Goal: Task Accomplishment & Management: Manage account settings

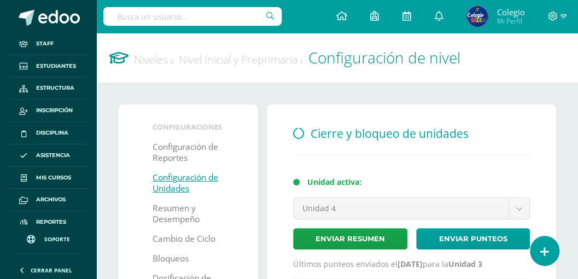
click at [161, 16] on input "text" at bounding box center [192, 16] width 178 height 19
type input "MARÍA"
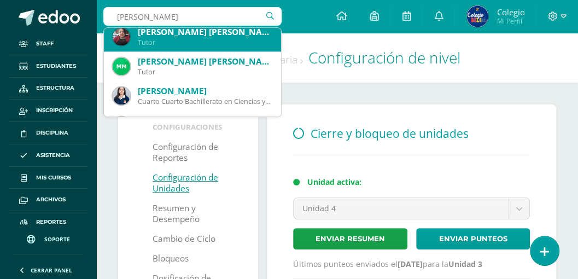
scroll to position [692, 0]
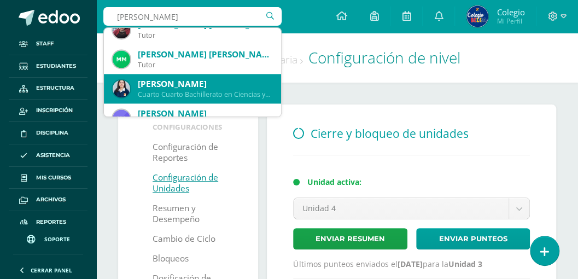
click at [162, 86] on div "Dulce María Martínez Estrada" at bounding box center [205, 83] width 135 height 11
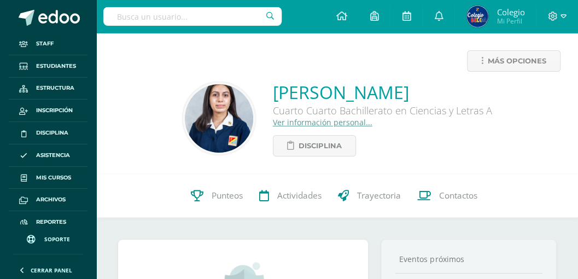
click at [280, 122] on link "Ver información personal..." at bounding box center [323, 122] width 100 height 10
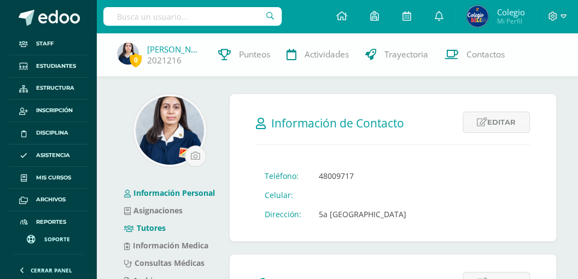
click at [147, 230] on link "Tutores" at bounding box center [145, 228] width 42 height 10
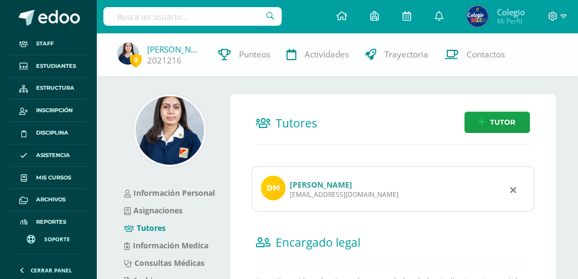
click at [306, 180] on link "Esmeralda Estrada García" at bounding box center [321, 184] width 62 height 10
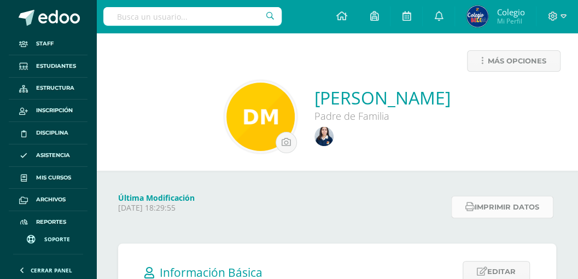
click at [495, 209] on button "Imprimir datos" at bounding box center [502, 207] width 102 height 22
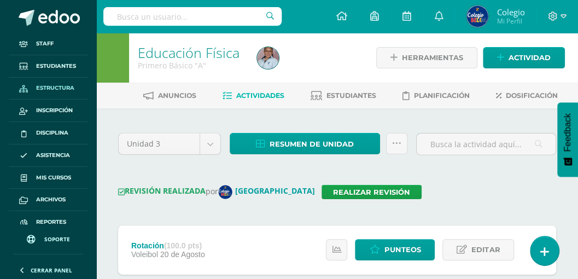
click at [50, 87] on span "Estructura" at bounding box center [55, 88] width 38 height 9
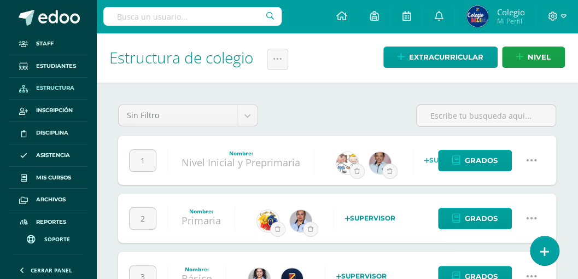
click at [531, 157] on icon at bounding box center [531, 160] width 12 height 12
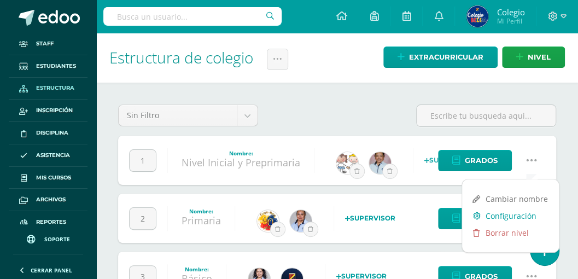
click at [501, 217] on link "Configuración" at bounding box center [510, 215] width 97 height 17
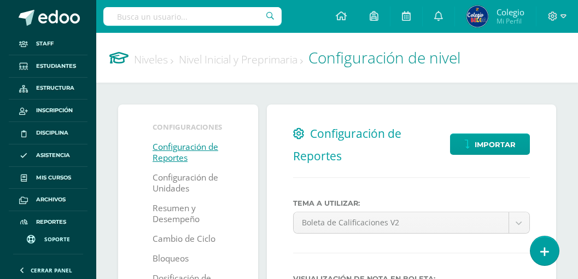
select select
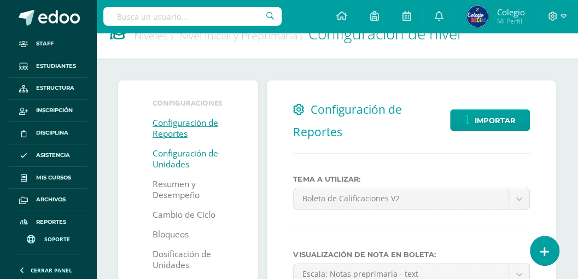
scroll to position [36, 0]
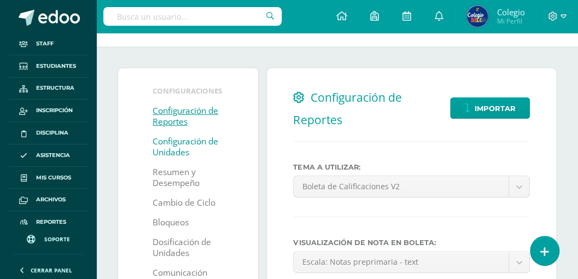
click at [172, 144] on link "Configuración de Unidades" at bounding box center [188, 147] width 71 height 31
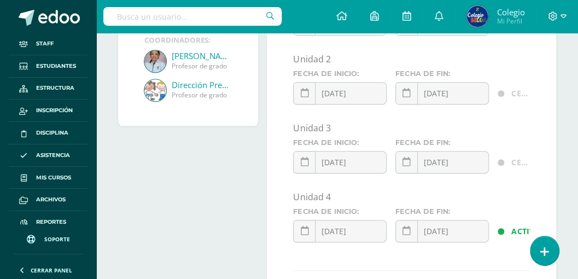
scroll to position [364, 0]
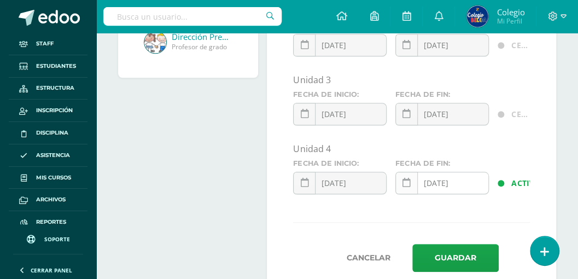
click at [402, 183] on icon at bounding box center [406, 182] width 8 height 9
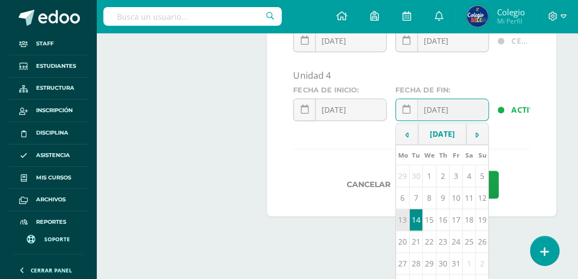
click at [400, 226] on td "13" at bounding box center [402, 220] width 13 height 22
type input "2025-10-13"
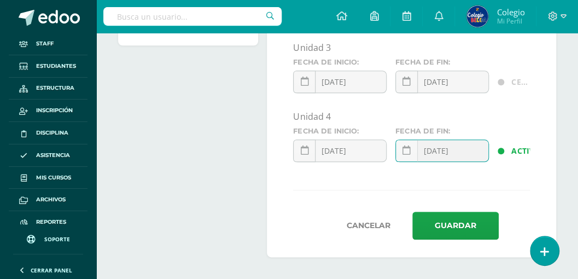
scroll to position [395, 0]
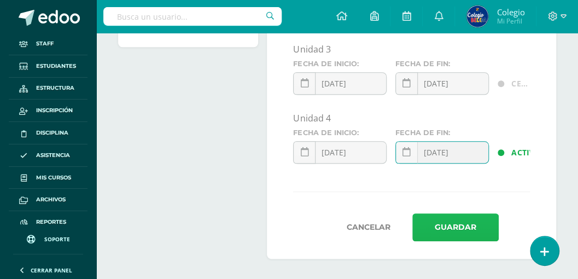
click at [441, 232] on button "Guardar" at bounding box center [455, 227] width 86 height 28
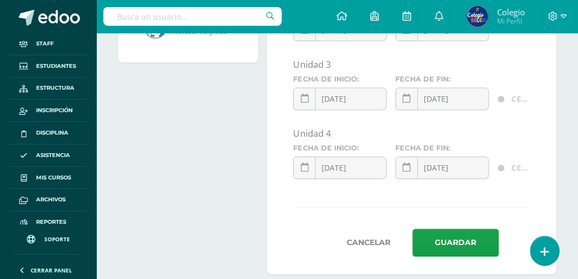
scroll to position [395, 0]
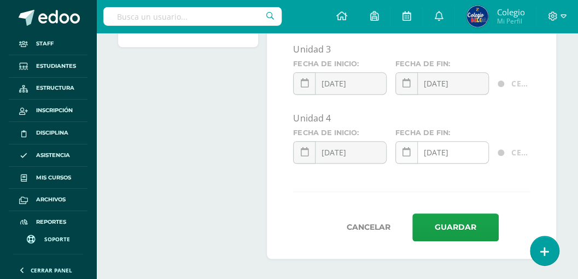
click at [401, 150] on link at bounding box center [406, 152] width 22 height 22
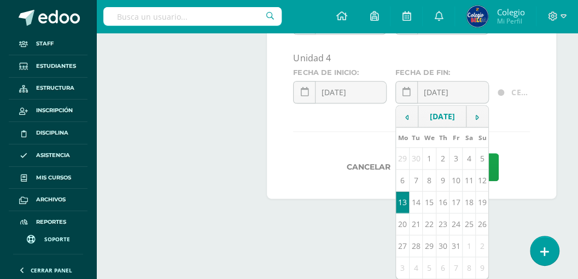
click at [414, 209] on td "14" at bounding box center [416, 202] width 13 height 22
type input "[DATE]"
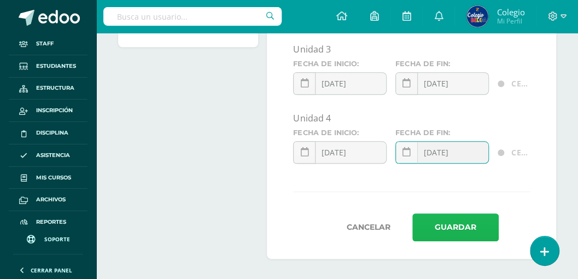
click at [431, 229] on button "Guardar" at bounding box center [455, 227] width 86 height 28
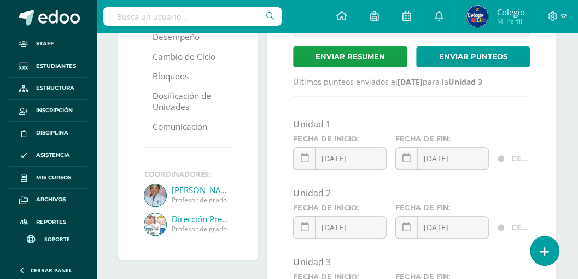
scroll to position [364, 0]
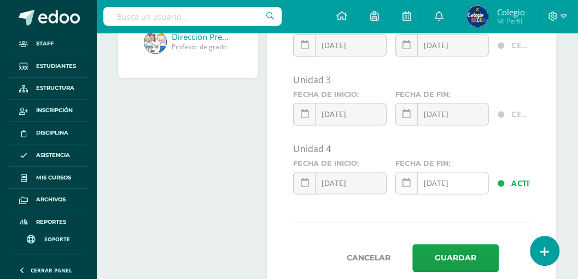
click at [406, 180] on icon at bounding box center [406, 182] width 8 height 9
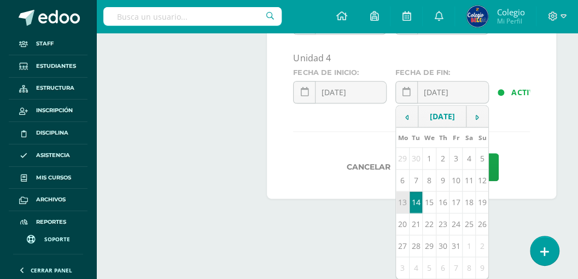
click at [403, 210] on td "13" at bounding box center [402, 202] width 13 height 22
type input "2025-10-13"
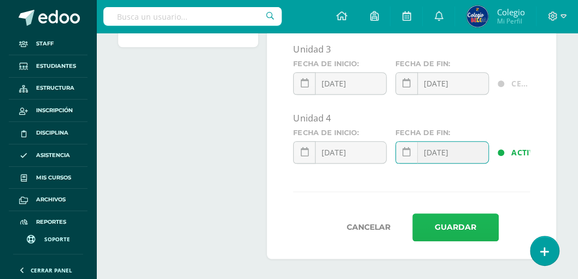
click at [448, 229] on button "Guardar" at bounding box center [455, 227] width 86 height 28
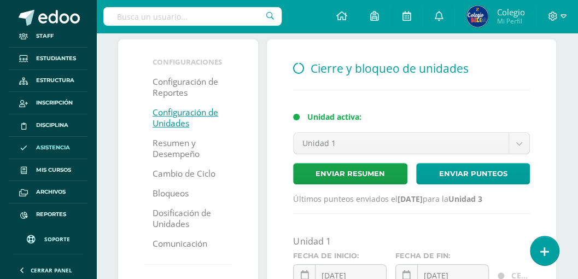
scroll to position [73, 0]
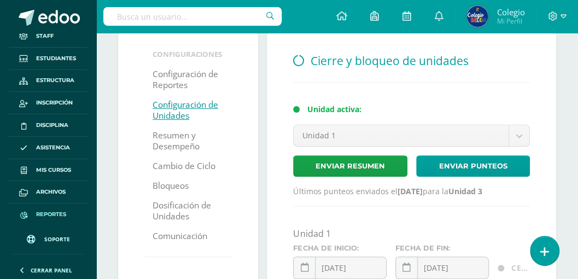
click at [47, 212] on span "Reportes" at bounding box center [51, 214] width 30 height 9
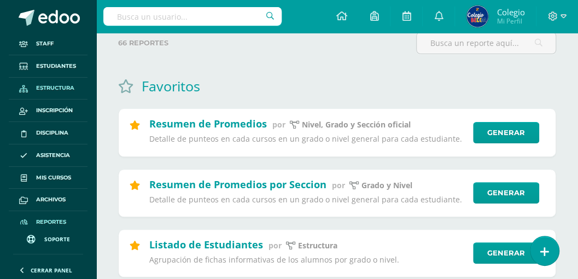
click at [49, 87] on span "Estructura" at bounding box center [55, 88] width 38 height 9
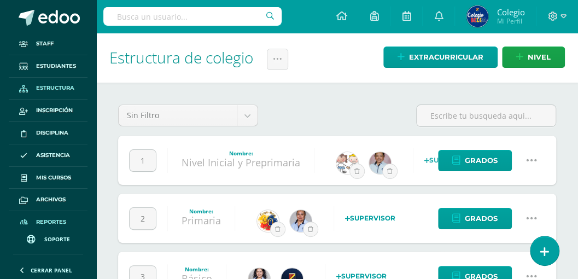
click at [50, 219] on span "Reportes" at bounding box center [51, 222] width 30 height 9
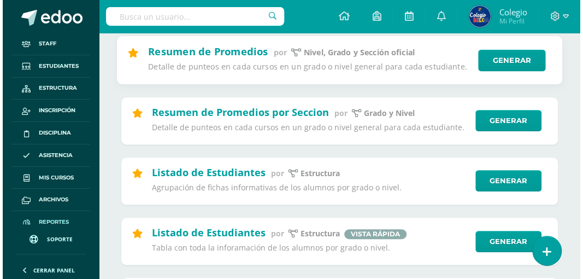
scroll to position [145, 0]
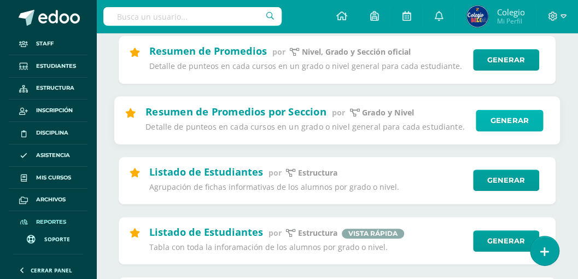
click at [500, 122] on link "Generar" at bounding box center [509, 120] width 67 height 22
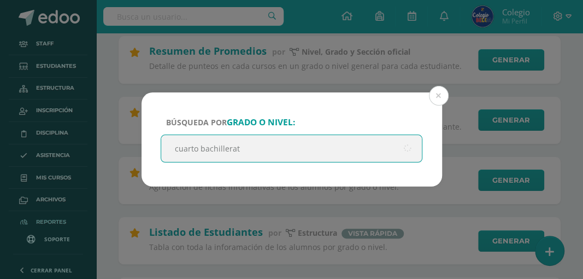
type input "cuarto bachillerato"
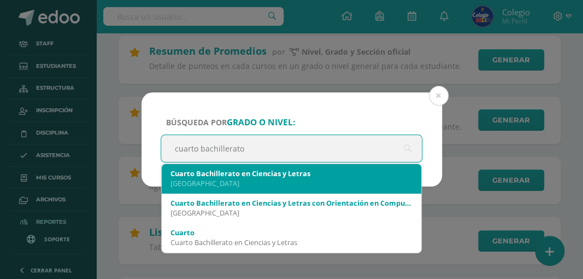
click at [262, 177] on div "Cuarto Bachillerato en Ciencias y Letras" at bounding box center [292, 173] width 243 height 10
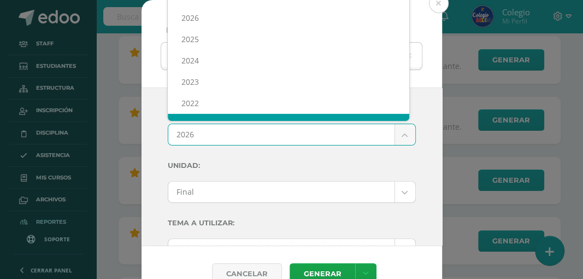
scroll to position [14, 0]
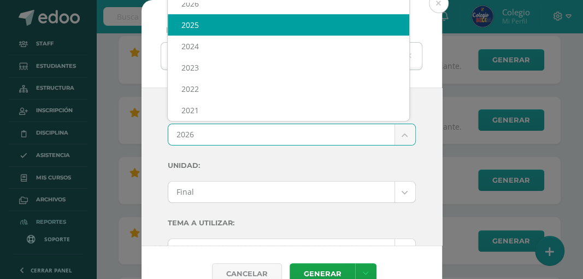
select select "6"
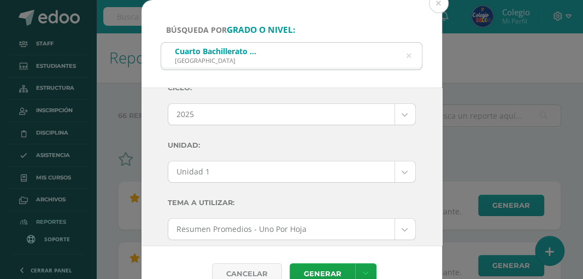
scroll to position [36, 0]
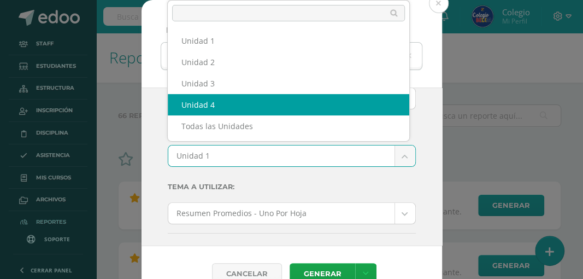
select select "Unidad 4"
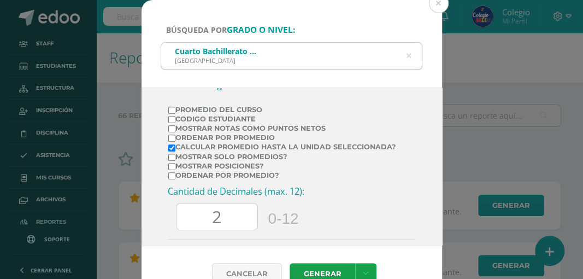
scroll to position [219, 0]
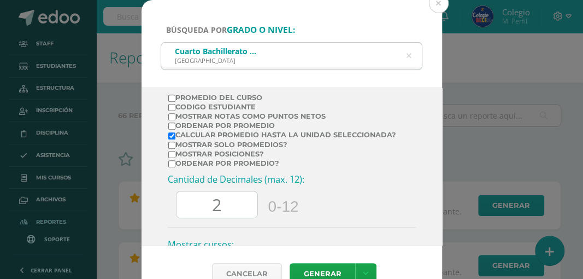
click at [212, 205] on input "2" at bounding box center [217, 204] width 81 height 27
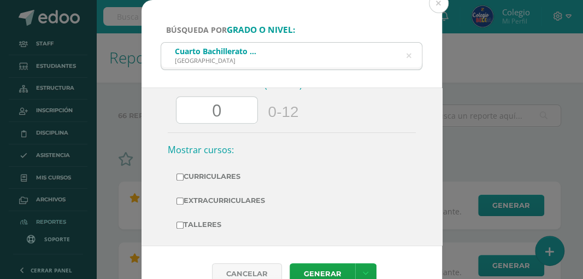
scroll to position [325, 0]
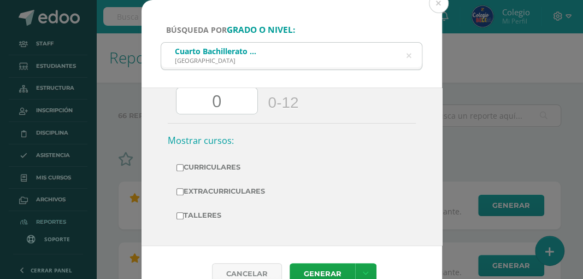
type input "0"
click at [179, 167] on input "Curriculares" at bounding box center [180, 167] width 7 height 7
checkbox input "true"
click at [307, 267] on link "Generar" at bounding box center [323, 273] width 66 height 21
click at [439, 3] on button at bounding box center [439, 3] width 20 height 20
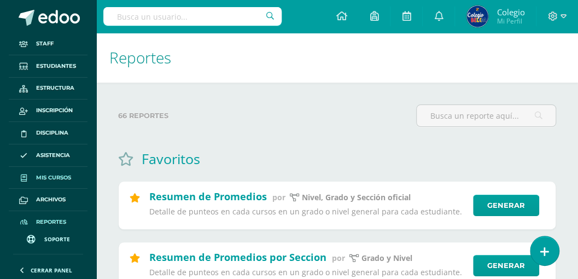
click at [46, 175] on span "Mis cursos" at bounding box center [53, 177] width 35 height 9
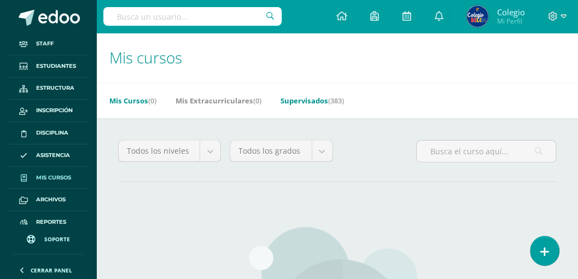
click at [306, 100] on link "Supervisados (383)" at bounding box center [312, 100] width 63 height 17
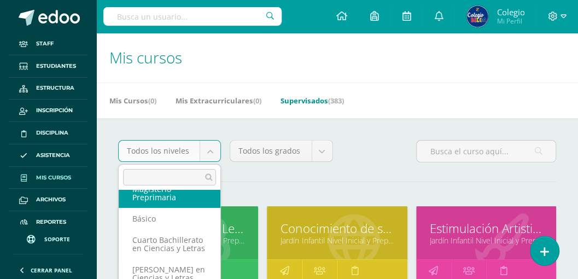
scroll to position [145, 0]
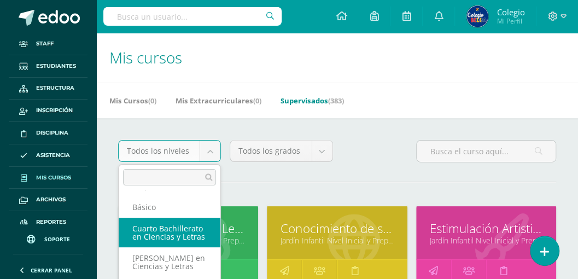
select select "31"
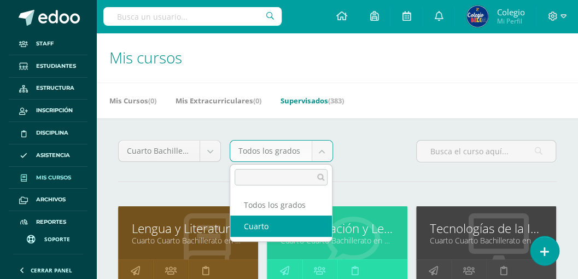
select select "95"
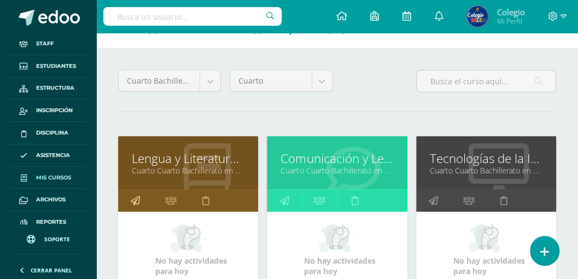
scroll to position [73, 0]
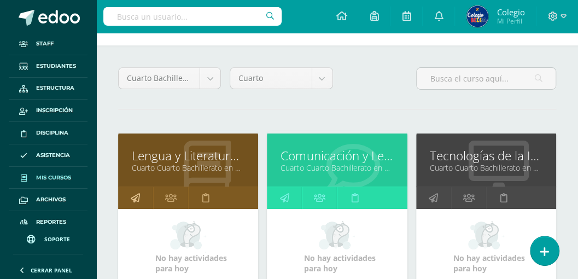
click at [138, 196] on icon at bounding box center [135, 197] width 9 height 21
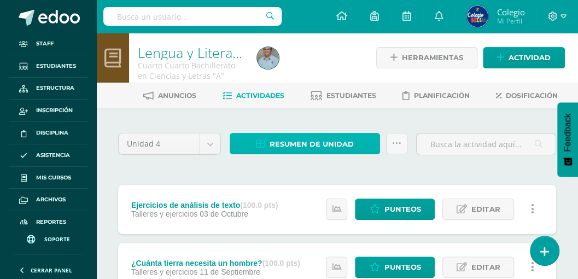
click at [302, 141] on span "Resumen de unidad" at bounding box center [312, 144] width 84 height 20
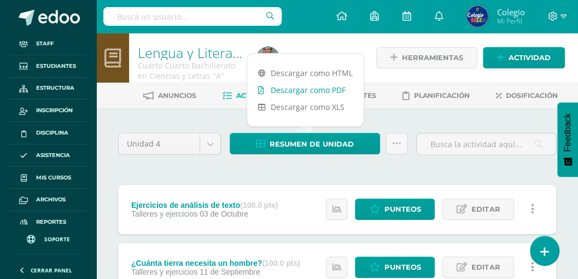
click at [294, 91] on link "Descargar como PDF" at bounding box center [305, 89] width 116 height 17
click at [54, 236] on span "Soporte" at bounding box center [57, 239] width 26 height 8
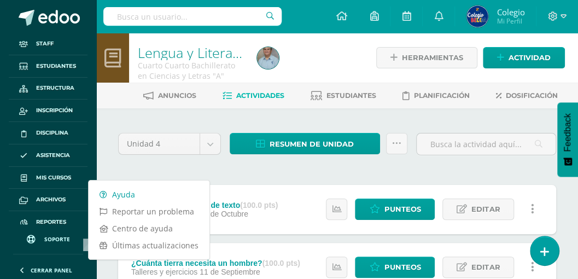
click at [120, 193] on link "Ayuda" at bounding box center [149, 194] width 121 height 17
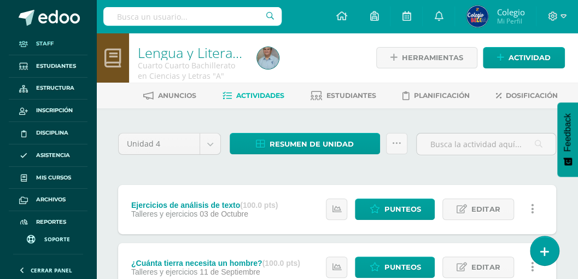
click at [43, 46] on span "Staff" at bounding box center [44, 43] width 17 height 9
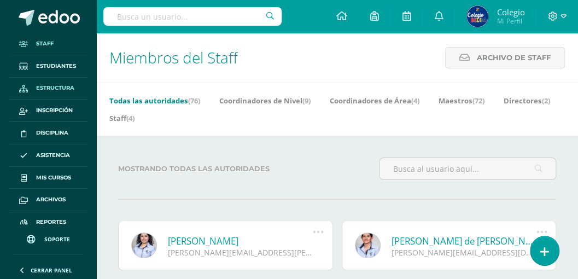
click at [48, 90] on span "Estructura" at bounding box center [55, 88] width 38 height 9
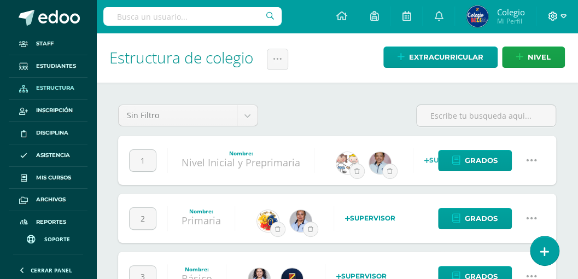
click at [556, 15] on icon at bounding box center [553, 16] width 10 height 10
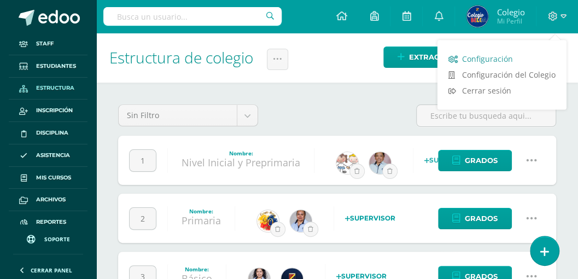
click at [485, 60] on span "Configuración" at bounding box center [487, 59] width 51 height 10
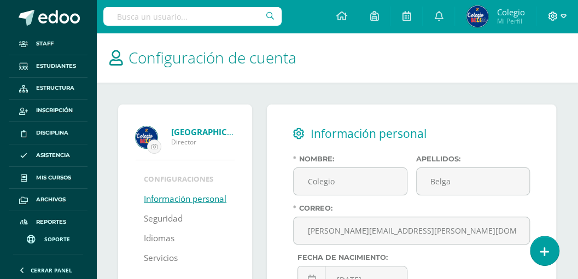
click at [549, 15] on icon at bounding box center [552, 15] width 9 height 9
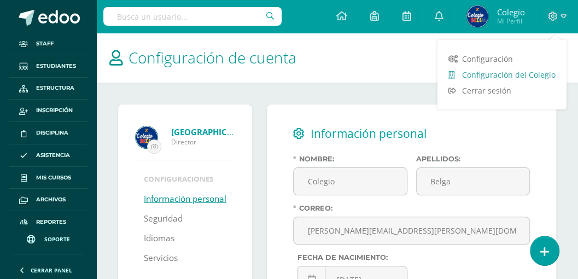
click at [479, 75] on span "Configuración del Colegio" at bounding box center [509, 74] width 94 height 10
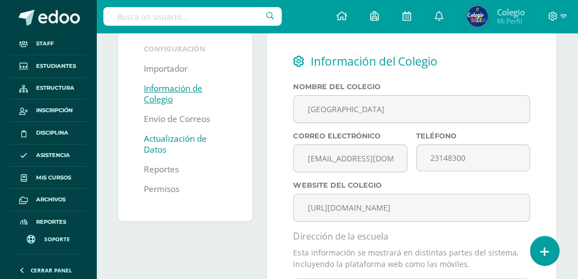
scroll to position [73, 0]
click at [157, 171] on link "Reportes" at bounding box center [161, 169] width 35 height 20
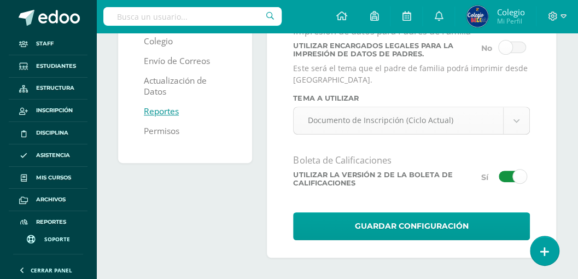
scroll to position [131, 0]
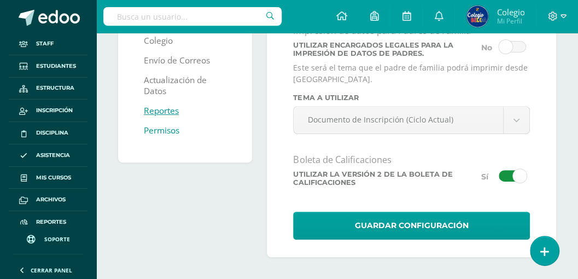
click at [150, 130] on link "Permisos" at bounding box center [162, 131] width 36 height 20
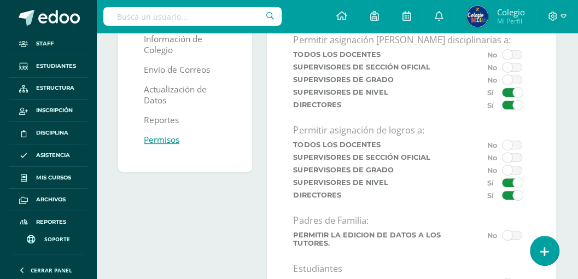
scroll to position [72, 0]
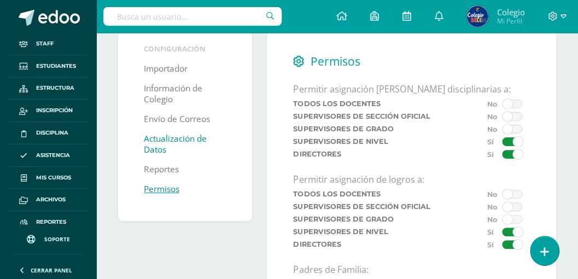
click at [154, 146] on link "Actualización de Datos" at bounding box center [185, 144] width 83 height 31
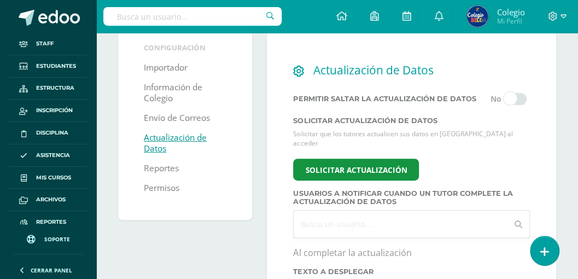
scroll to position [73, 0]
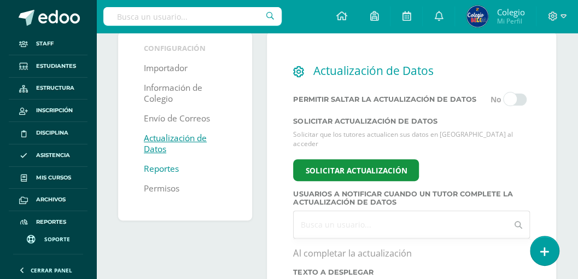
click at [154, 168] on link "Reportes" at bounding box center [161, 169] width 35 height 20
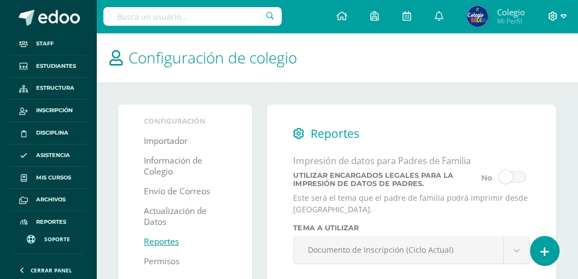
click at [548, 13] on icon at bounding box center [553, 16] width 10 height 10
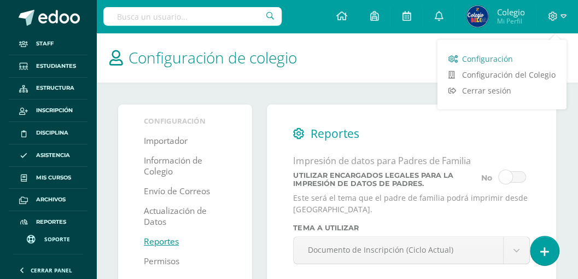
click at [483, 59] on span "Configuración" at bounding box center [487, 59] width 51 height 10
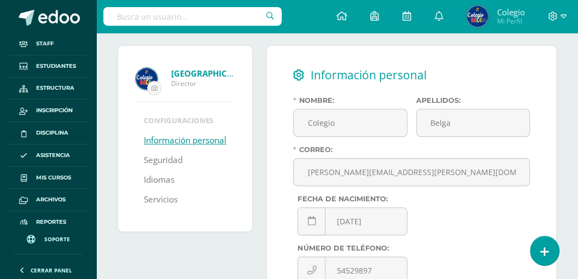
scroll to position [72, 0]
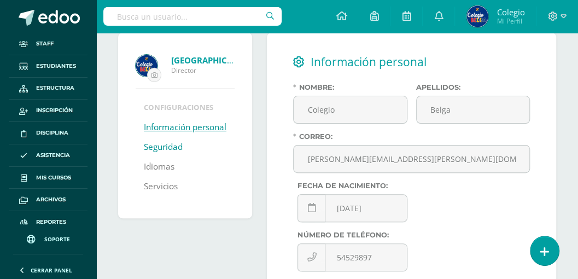
click at [159, 157] on link "Seguridad" at bounding box center [163, 147] width 39 height 20
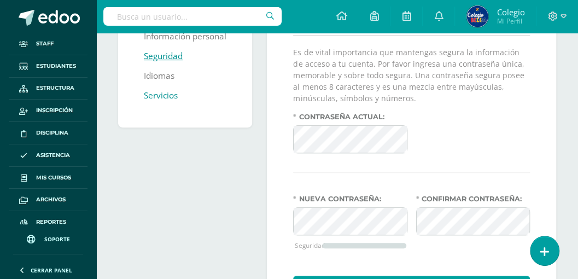
click at [153, 106] on link "Servicios" at bounding box center [161, 96] width 34 height 20
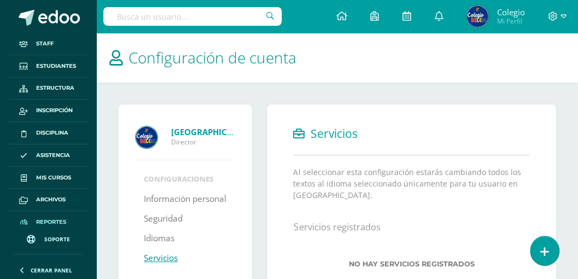
click at [46, 218] on span "Reportes" at bounding box center [51, 222] width 30 height 9
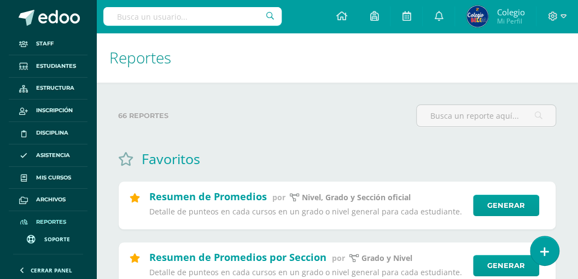
click at [51, 238] on span "Soporte" at bounding box center [57, 239] width 26 height 8
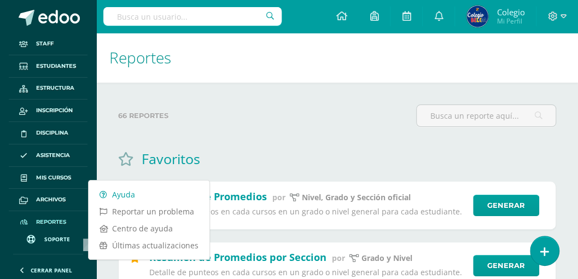
click at [117, 195] on link "Ayuda" at bounding box center [149, 194] width 121 height 17
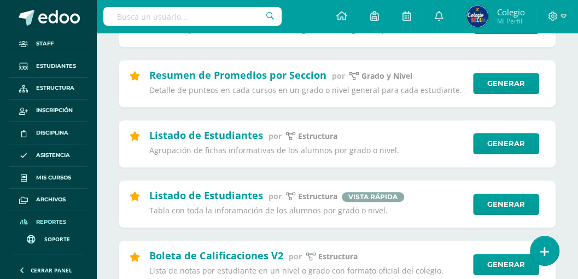
scroll to position [219, 0]
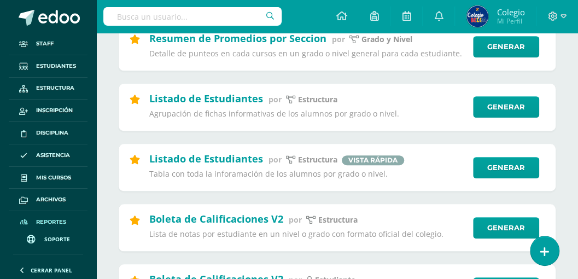
click at [50, 221] on span "Reportes" at bounding box center [51, 222] width 30 height 9
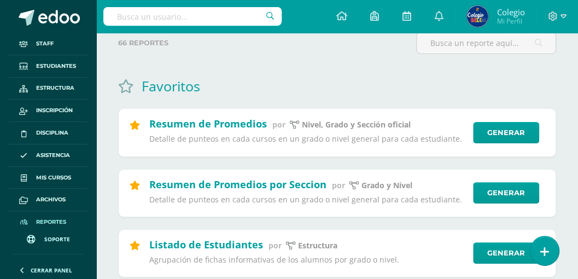
scroll to position [8, 0]
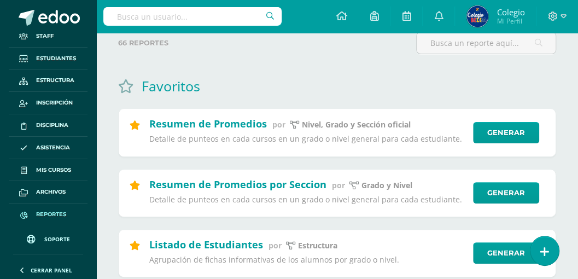
click at [51, 241] on span "Soporte" at bounding box center [57, 239] width 26 height 8
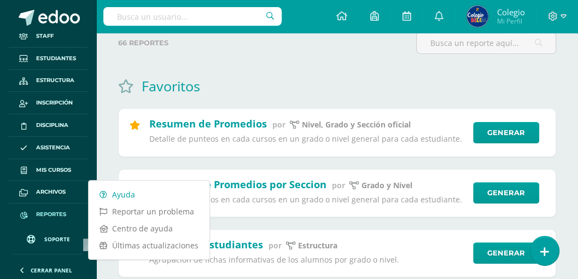
click at [121, 191] on link "Ayuda" at bounding box center [149, 194] width 121 height 17
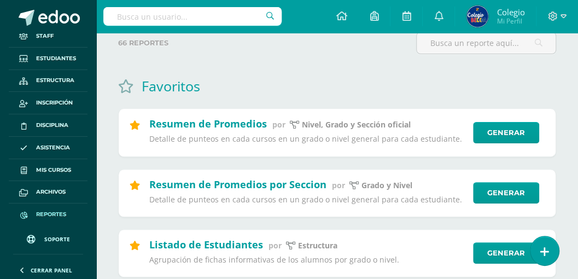
click at [139, 16] on input "text" at bounding box center [192, 16] width 178 height 19
click at [49, 170] on span "Mis cursos" at bounding box center [53, 170] width 35 height 9
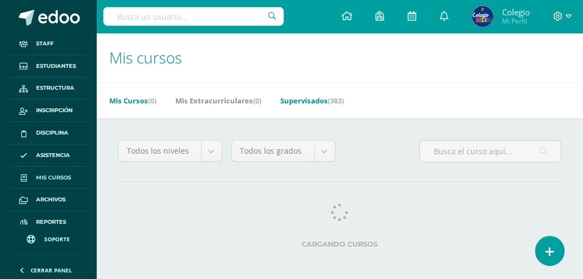
click at [307, 100] on link "Supervisados (383)" at bounding box center [312, 100] width 63 height 17
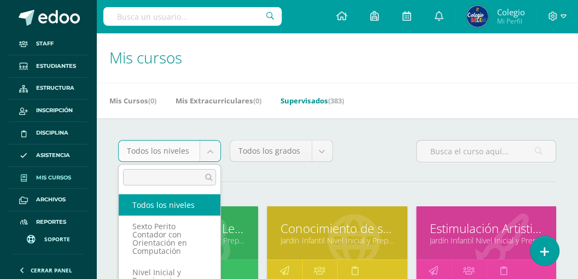
drag, startPoint x: 206, startPoint y: 153, endPoint x: 211, endPoint y: 150, distance: 6.1
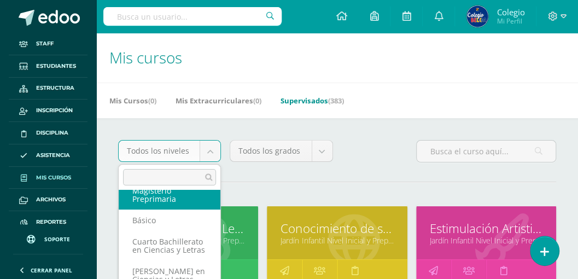
scroll to position [144, 0]
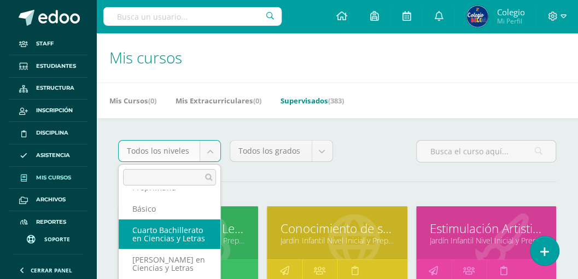
select select "31"
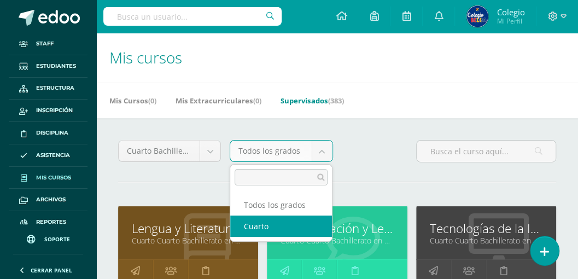
select select "95"
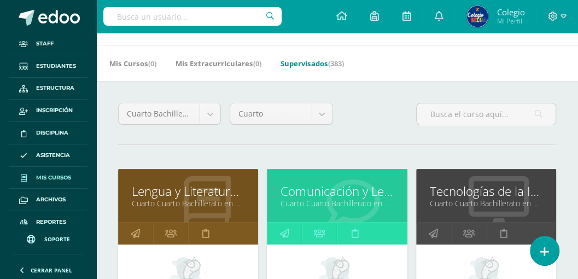
scroll to position [73, 0]
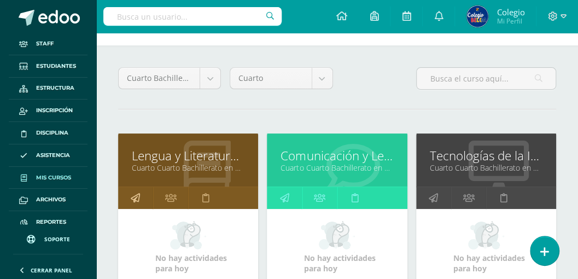
click at [136, 195] on icon at bounding box center [135, 197] width 9 height 21
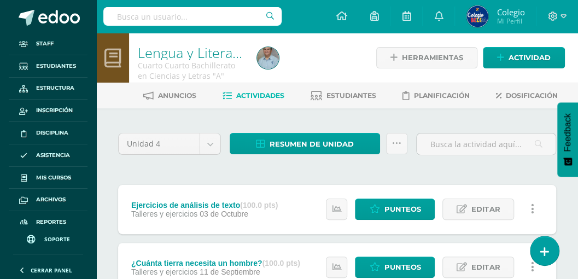
click at [49, 237] on span "Soporte" at bounding box center [57, 239] width 26 height 8
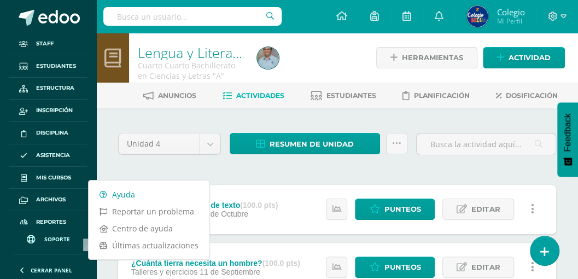
click at [122, 196] on link "Ayuda" at bounding box center [149, 194] width 121 height 17
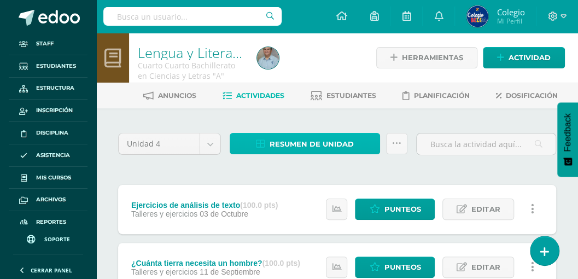
click at [293, 141] on span "Resumen de unidad" at bounding box center [312, 144] width 84 height 20
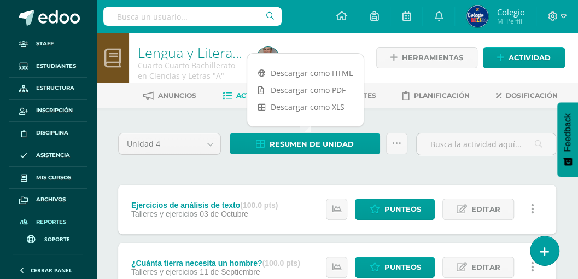
click at [43, 218] on span "Reportes" at bounding box center [51, 222] width 30 height 9
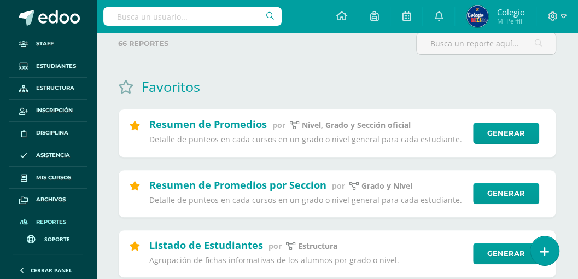
scroll to position [73, 0]
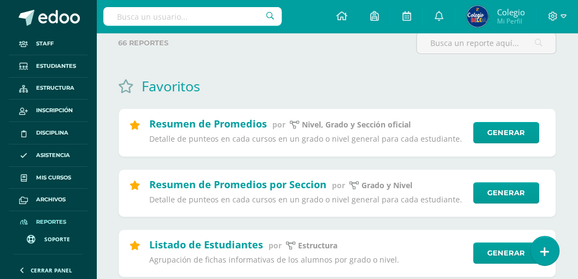
click at [46, 237] on span "Soporte" at bounding box center [57, 239] width 26 height 8
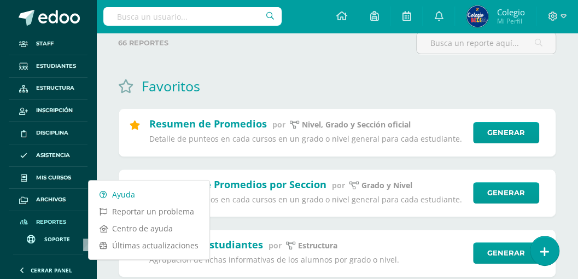
click at [121, 194] on link "Ayuda" at bounding box center [149, 194] width 121 height 17
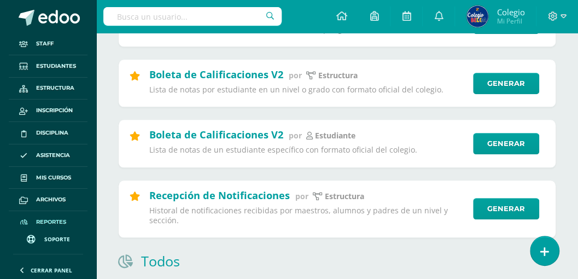
scroll to position [401, 0]
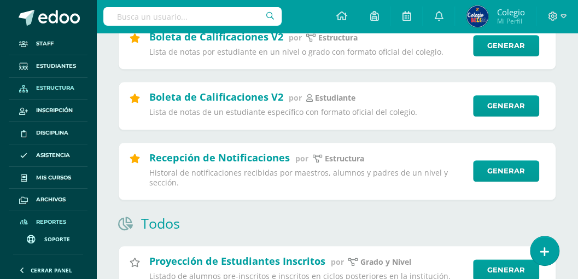
click at [56, 86] on span "Estructura" at bounding box center [55, 88] width 38 height 9
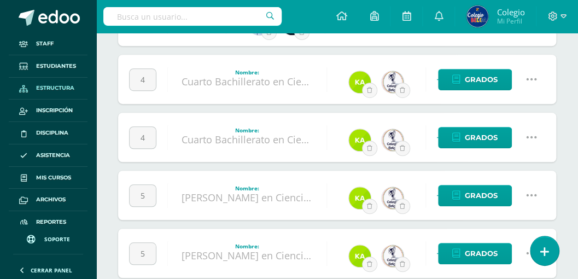
scroll to position [255, 0]
click at [529, 138] on icon at bounding box center [531, 137] width 12 height 12
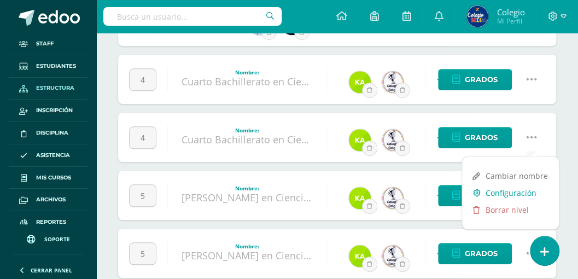
click at [495, 195] on link "Configuración" at bounding box center [510, 192] width 97 height 17
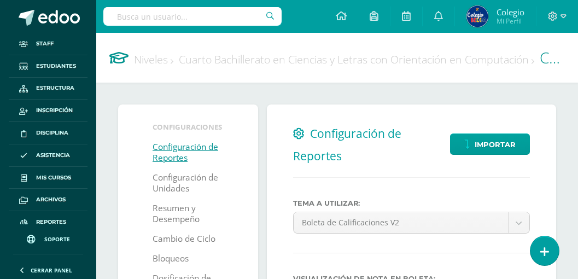
select select
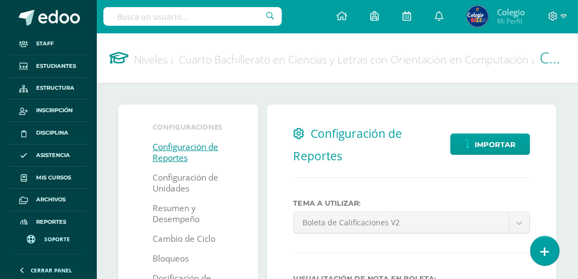
click at [163, 150] on link "Configuración de Reportes" at bounding box center [188, 152] width 71 height 31
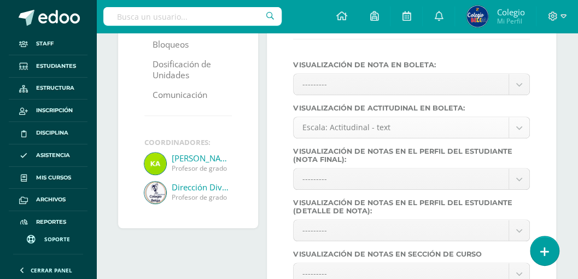
scroll to position [219, 0]
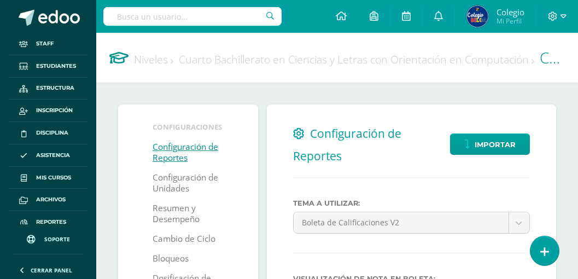
select select
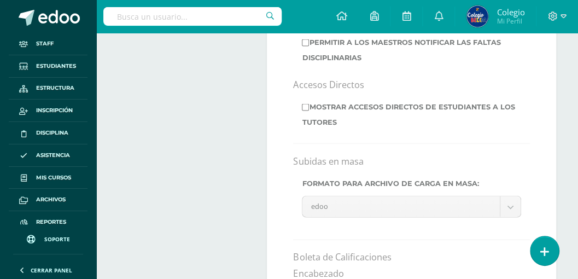
scroll to position [948, 0]
click at [44, 221] on span "Reportes" at bounding box center [51, 222] width 30 height 9
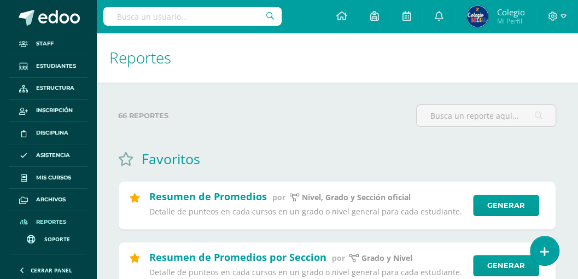
click at [54, 239] on span "Soporte" at bounding box center [57, 239] width 26 height 8
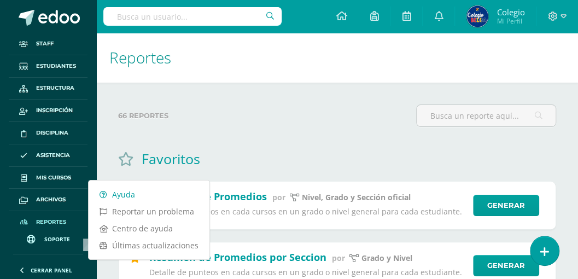
click at [117, 194] on link "Ayuda" at bounding box center [149, 194] width 121 height 17
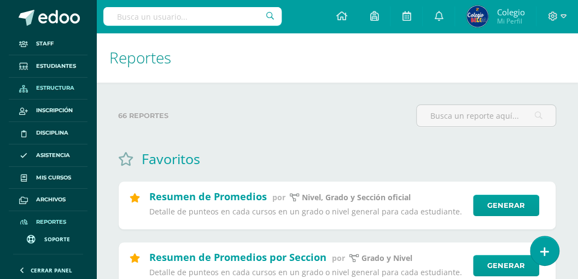
click at [52, 84] on span "Estructura" at bounding box center [55, 88] width 38 height 9
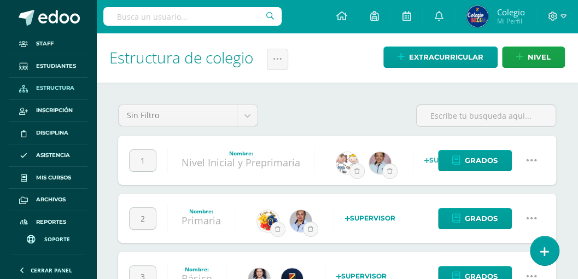
click at [531, 159] on icon at bounding box center [531, 160] width 12 height 12
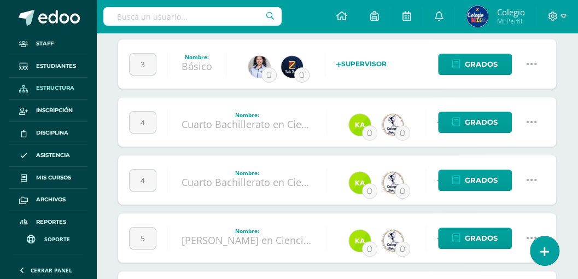
scroll to position [255, 0]
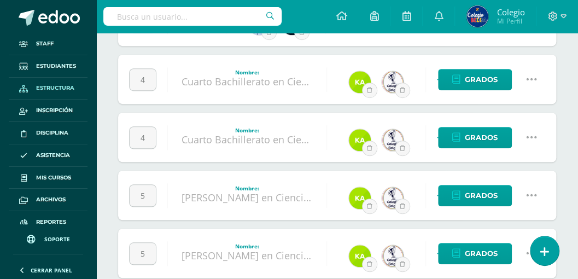
click at [532, 79] on icon at bounding box center [531, 79] width 12 height 12
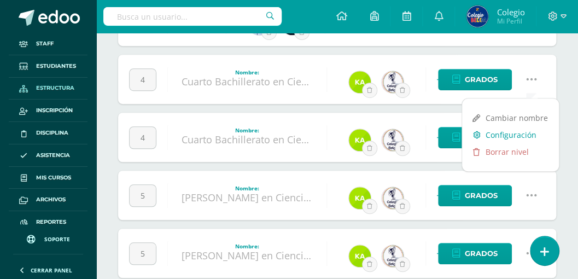
click at [504, 133] on link "Configuración" at bounding box center [510, 134] width 97 height 17
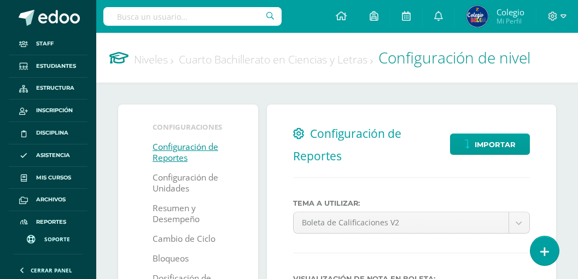
select select
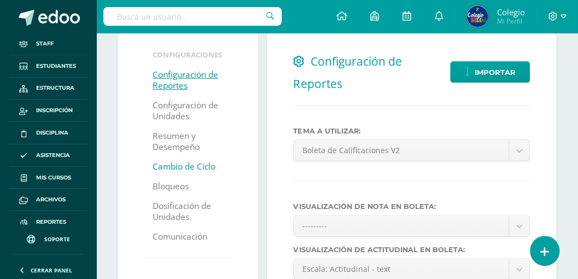
scroll to position [73, 0]
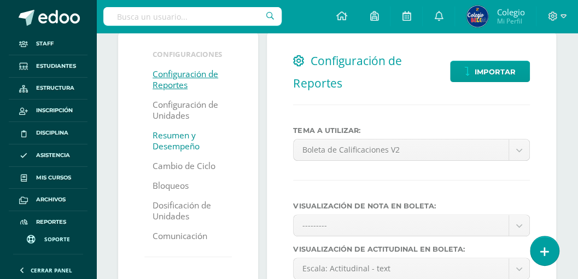
click at [172, 143] on link "Resumen y Desempeño" at bounding box center [188, 141] width 71 height 31
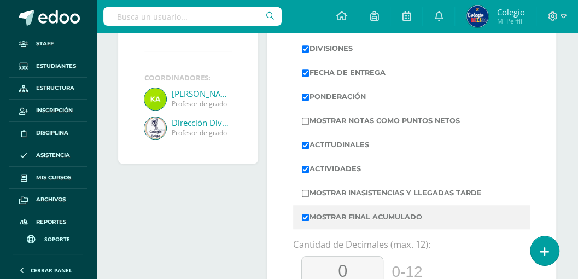
scroll to position [291, 0]
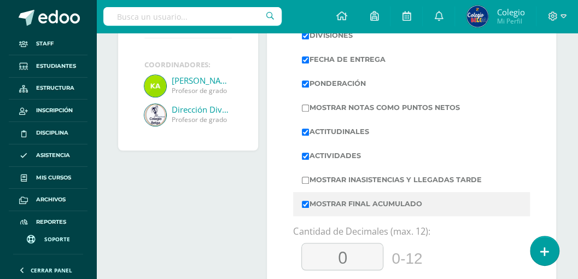
click at [305, 204] on input "Mostrar Final Acumulado" at bounding box center [305, 204] width 7 height 7
checkbox input "false"
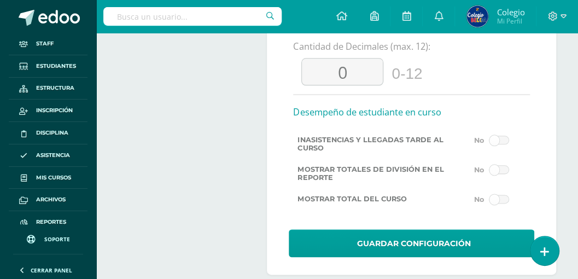
scroll to position [493, 0]
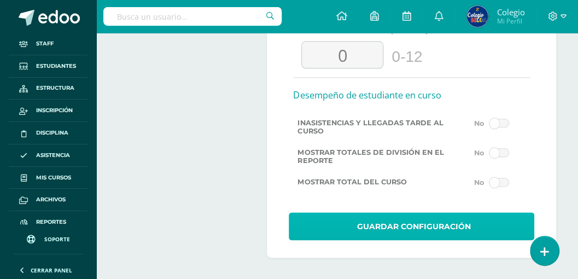
click at [388, 225] on span "Guardar Configuración" at bounding box center [414, 226] width 114 height 27
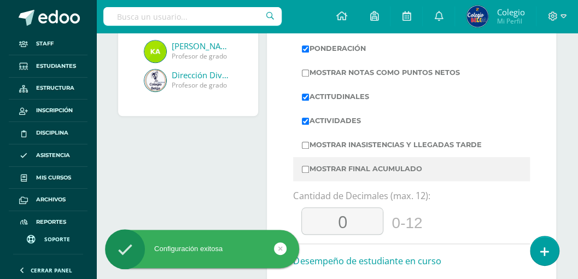
scroll to position [328, 0]
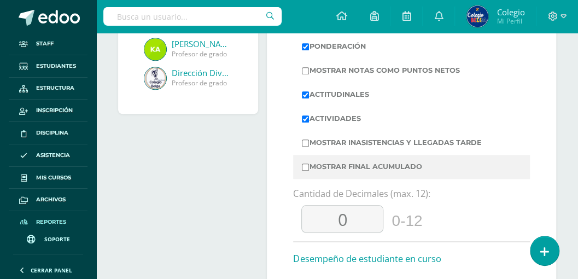
click at [42, 218] on span "Reportes" at bounding box center [51, 222] width 30 height 9
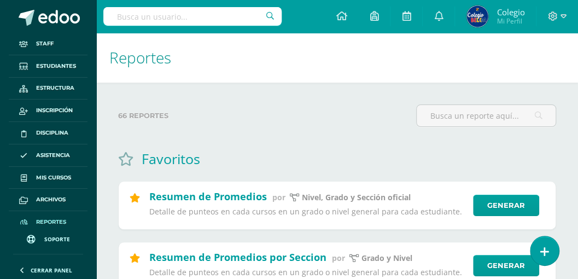
click at [51, 238] on span "Soporte" at bounding box center [57, 239] width 26 height 8
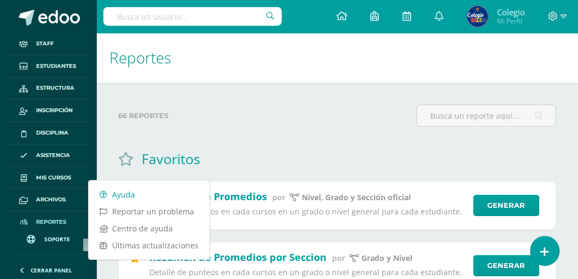
click at [124, 194] on link "Ayuda" at bounding box center [149, 194] width 121 height 17
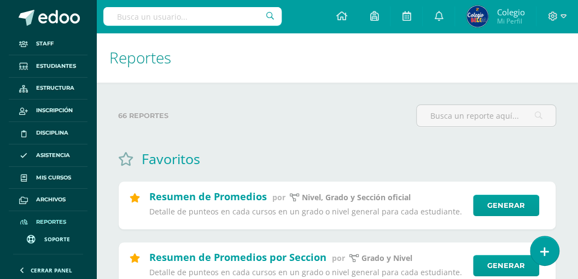
click at [331, 133] on div "66 reportes" at bounding box center [263, 119] width 298 height 31
click at [49, 87] on span "Estructura" at bounding box center [55, 88] width 38 height 9
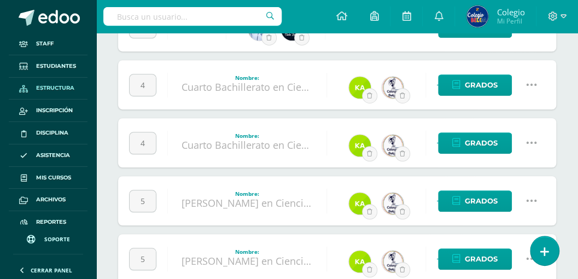
scroll to position [255, 0]
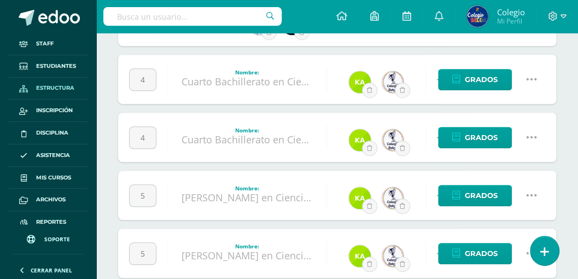
click at [531, 135] on icon at bounding box center [531, 137] width 12 height 12
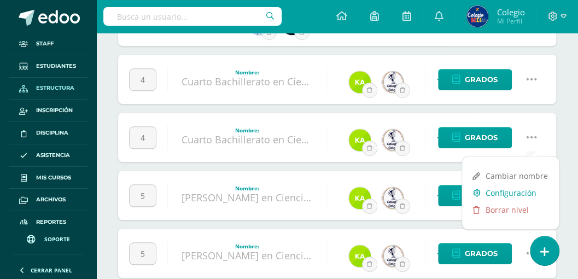
click at [505, 192] on link "Configuración" at bounding box center [510, 192] width 97 height 17
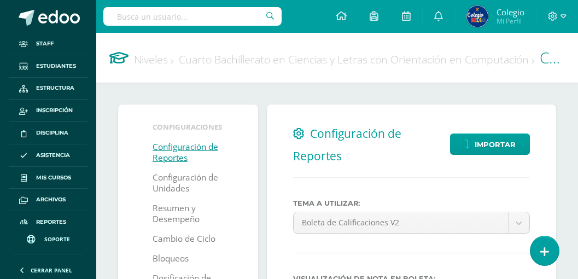
select select
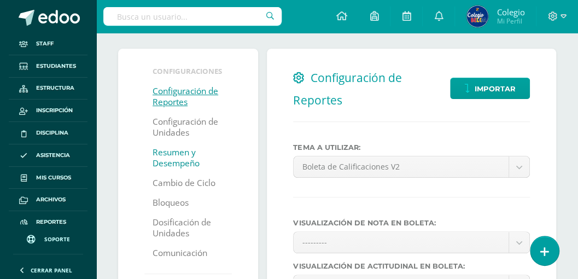
scroll to position [73, 0]
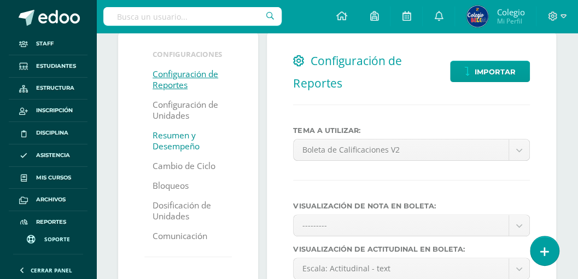
click at [170, 144] on link "Resumen y Desempeño" at bounding box center [188, 141] width 71 height 31
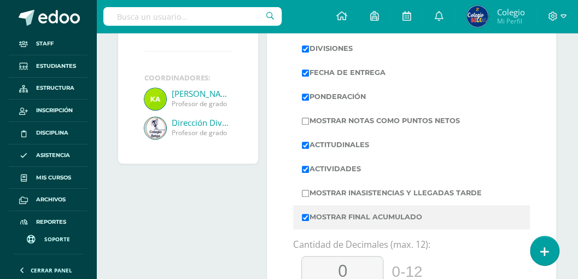
scroll to position [291, 0]
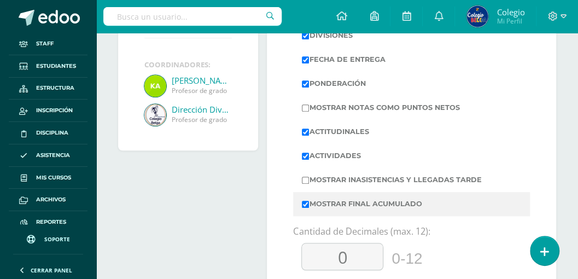
click at [303, 201] on input "Mostrar Final Acumulado" at bounding box center [305, 204] width 7 height 7
checkbox input "false"
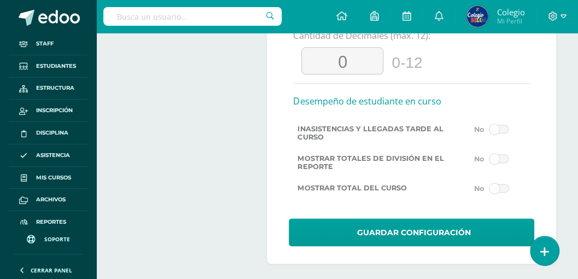
scroll to position [493, 0]
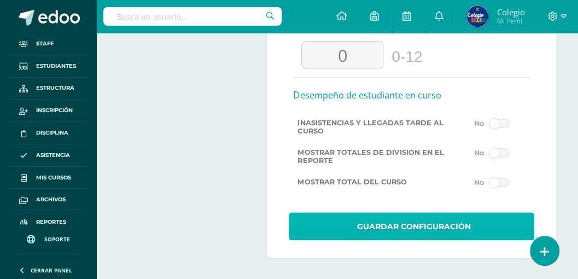
click at [372, 229] on span "Guardar Configuración" at bounding box center [414, 226] width 114 height 27
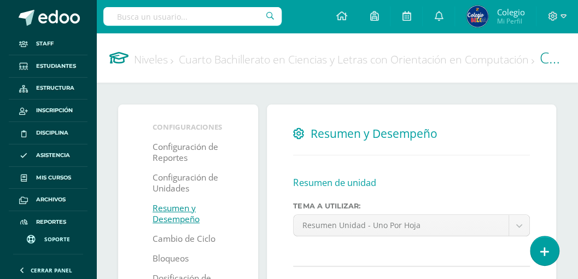
click at [144, 60] on link "Niveles" at bounding box center [153, 59] width 39 height 15
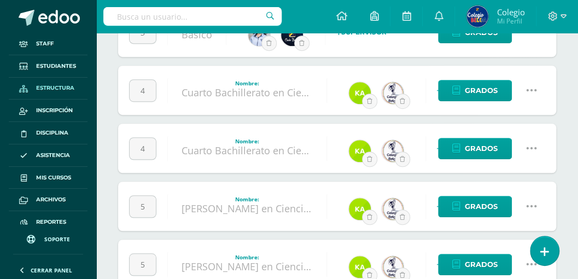
scroll to position [255, 0]
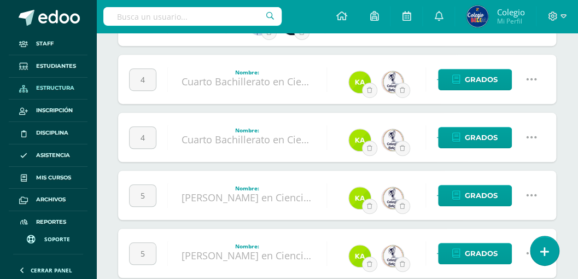
click at [532, 193] on icon at bounding box center [531, 195] width 12 height 12
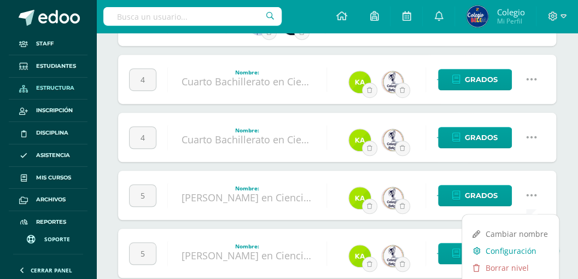
click at [496, 248] on link "Configuración" at bounding box center [510, 250] width 97 height 17
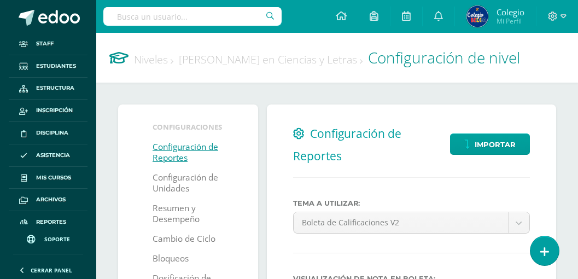
select select
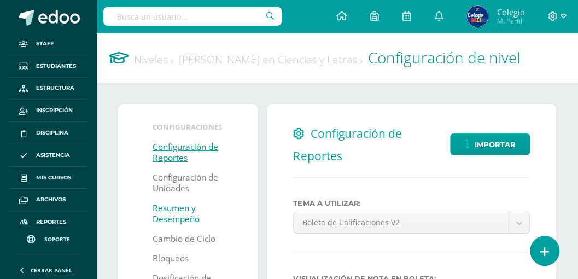
click at [168, 215] on link "Resumen y Desempeño" at bounding box center [188, 213] width 71 height 31
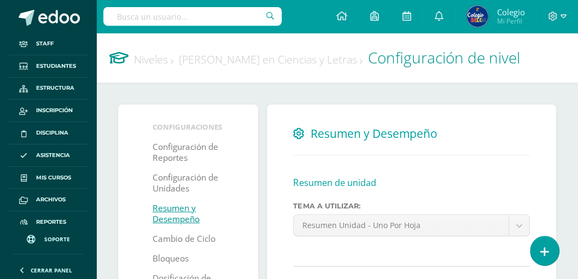
click at [147, 60] on link "Niveles" at bounding box center [153, 59] width 39 height 15
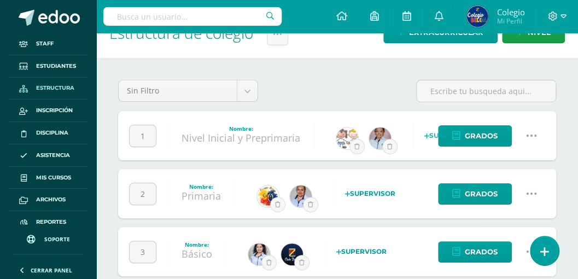
scroll to position [36, 0]
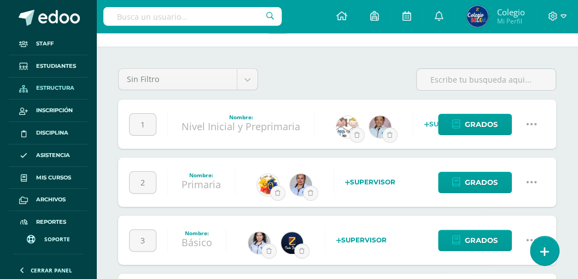
click at [533, 124] on icon at bounding box center [531, 124] width 12 height 12
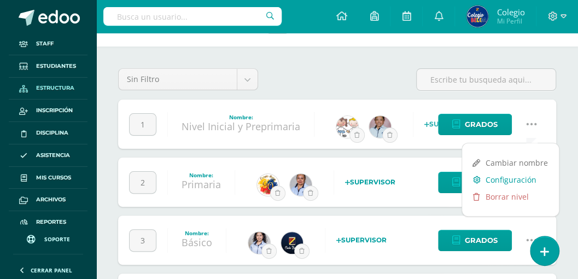
click at [503, 180] on link "Configuración" at bounding box center [510, 179] width 97 height 17
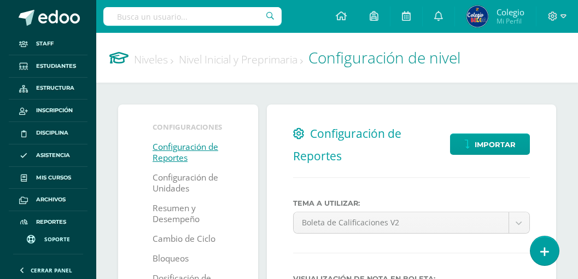
select select
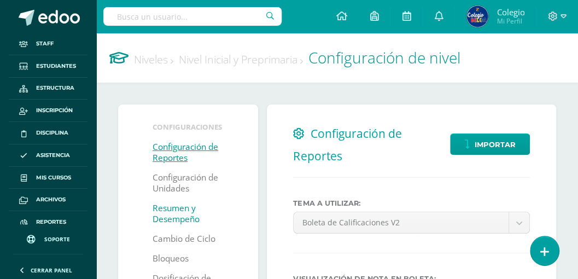
click at [167, 221] on link "Resumen y Desempeño" at bounding box center [188, 213] width 71 height 31
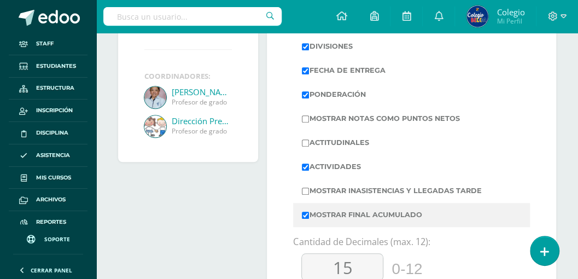
scroll to position [291, 0]
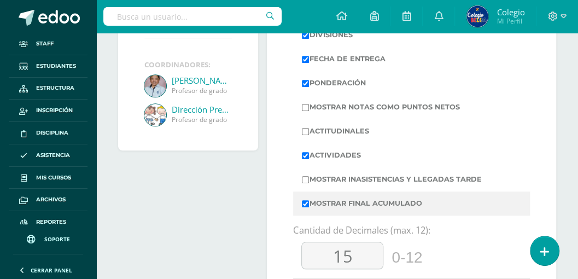
click at [304, 203] on input "Mostrar Final Acumulado" at bounding box center [305, 203] width 7 height 7
checkbox input "false"
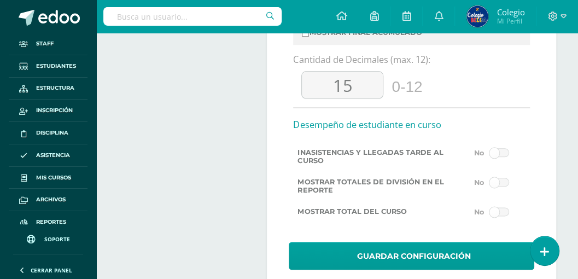
scroll to position [493, 0]
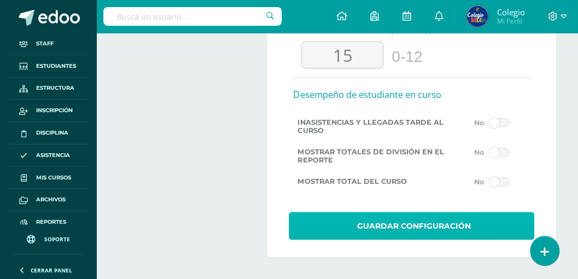
click at [372, 221] on span "Guardar Configuración" at bounding box center [414, 226] width 114 height 27
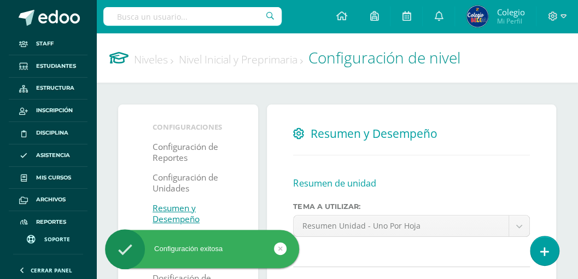
click at [148, 60] on link "Niveles" at bounding box center [153, 59] width 39 height 15
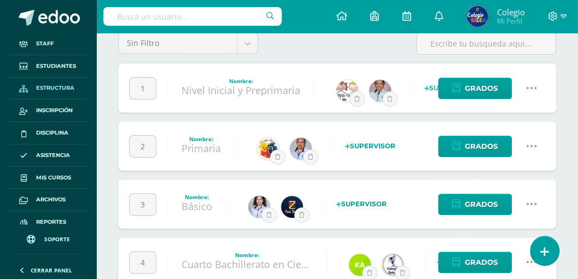
scroll to position [73, 0]
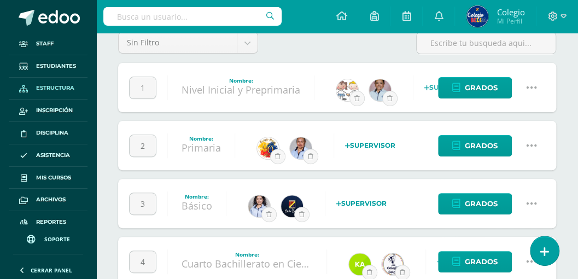
click at [529, 143] on icon at bounding box center [531, 145] width 12 height 12
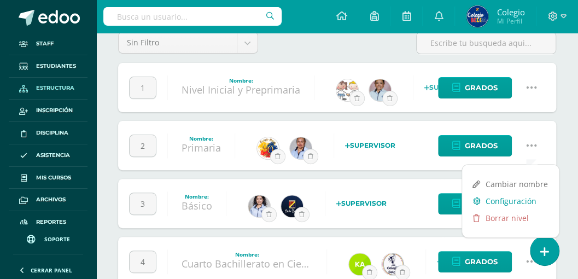
click at [501, 200] on link "Configuración" at bounding box center [510, 200] width 97 height 17
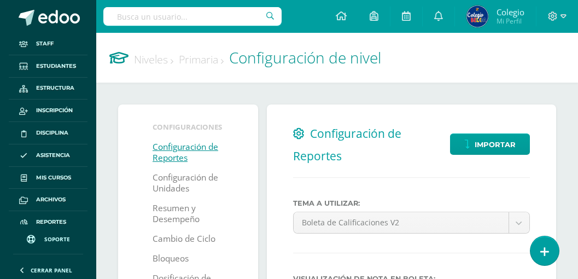
select select
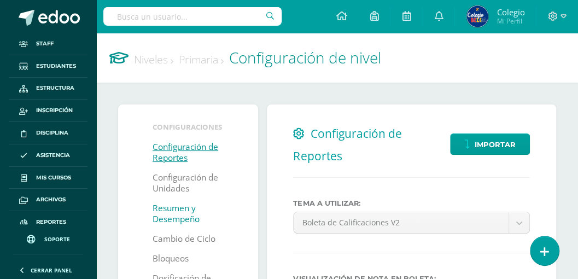
click at [167, 212] on link "Resumen y Desempeño" at bounding box center [188, 213] width 71 height 31
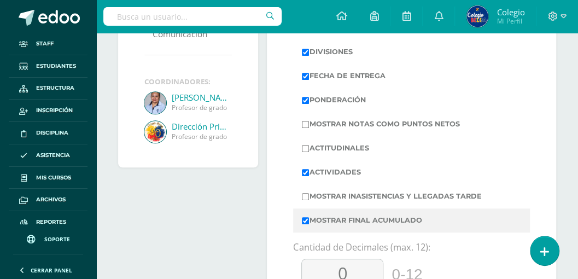
scroll to position [291, 0]
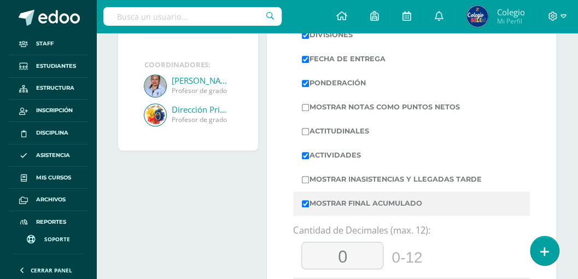
click at [309, 202] on label "Mostrar Final Acumulado" at bounding box center [411, 203] width 219 height 15
click at [309, 202] on input "Mostrar Final Acumulado" at bounding box center [305, 203] width 7 height 7
checkbox input "false"
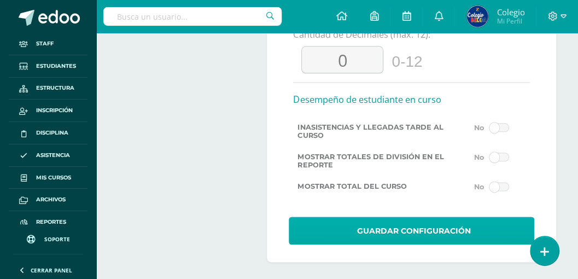
scroll to position [493, 0]
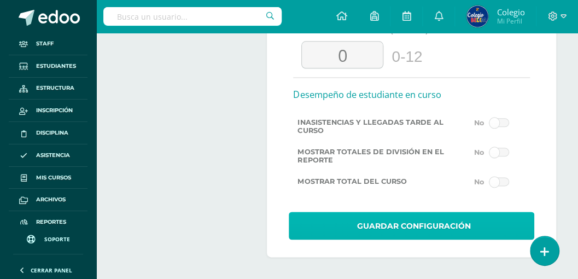
click at [385, 219] on span "Guardar Configuración" at bounding box center [414, 226] width 114 height 27
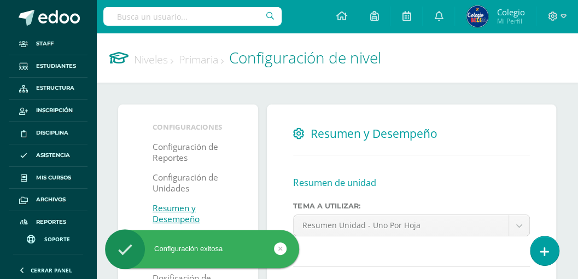
click at [142, 60] on link "Niveles" at bounding box center [153, 59] width 39 height 15
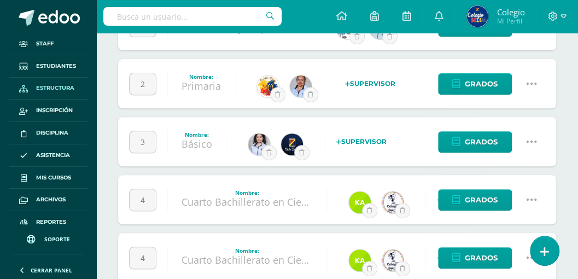
scroll to position [145, 0]
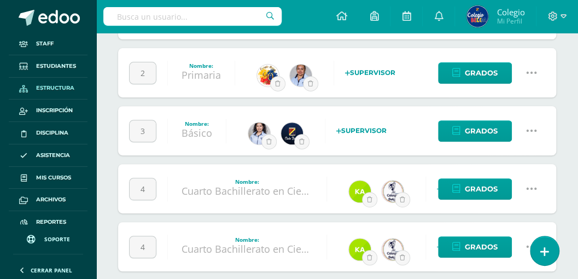
click at [533, 129] on icon at bounding box center [531, 131] width 12 height 12
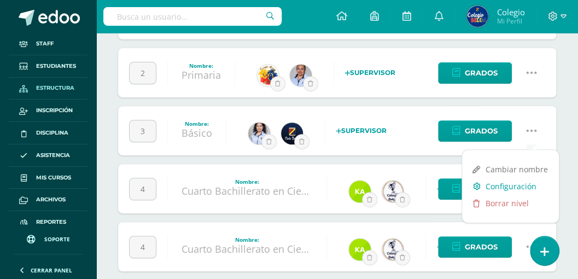
click at [488, 184] on link "Configuración" at bounding box center [510, 186] width 97 height 17
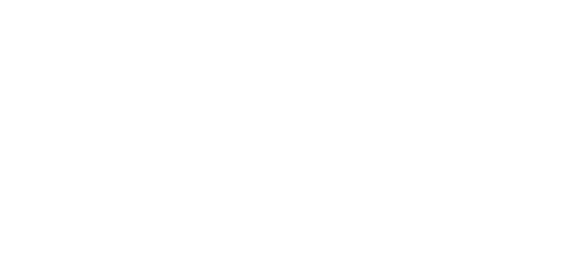
select select
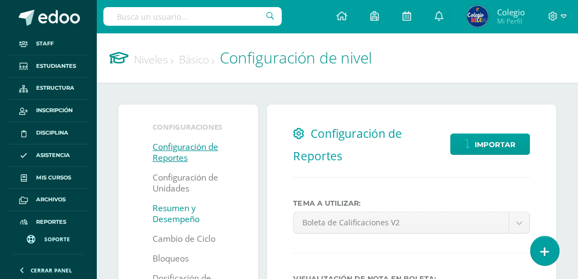
click at [174, 213] on link "Resumen y Desempeño" at bounding box center [188, 213] width 71 height 31
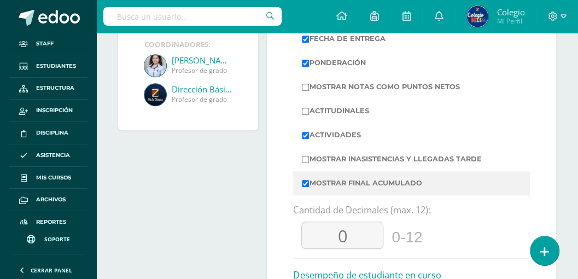
scroll to position [328, 0]
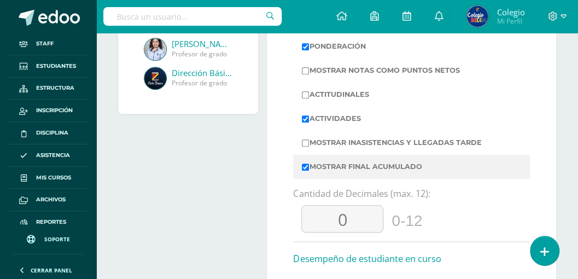
click at [305, 167] on input "Mostrar Final Acumulado" at bounding box center [305, 166] width 7 height 7
checkbox input "false"
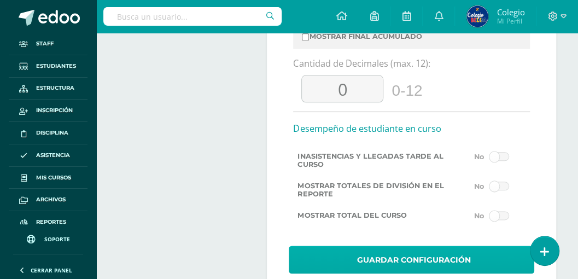
scroll to position [493, 0]
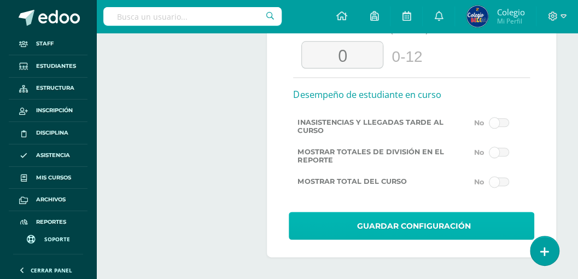
click at [376, 229] on span "Guardar Configuración" at bounding box center [414, 226] width 114 height 27
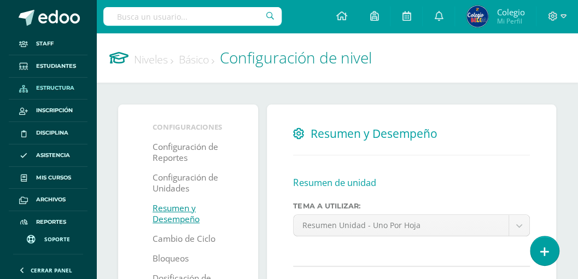
click at [54, 87] on span "Estructura" at bounding box center [55, 88] width 38 height 9
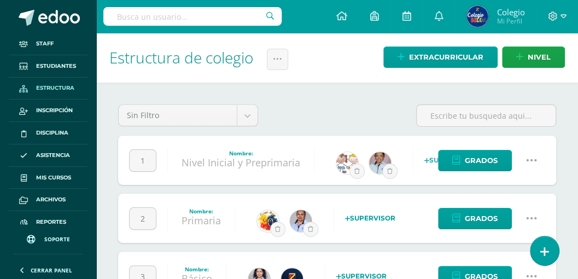
click at [533, 159] on icon at bounding box center [531, 160] width 12 height 12
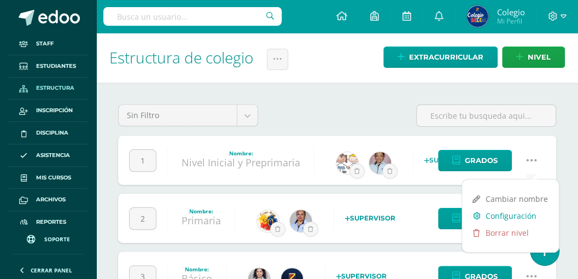
click at [500, 218] on link "Configuración" at bounding box center [510, 215] width 97 height 17
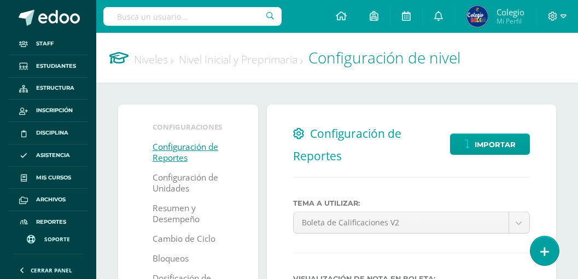
select select
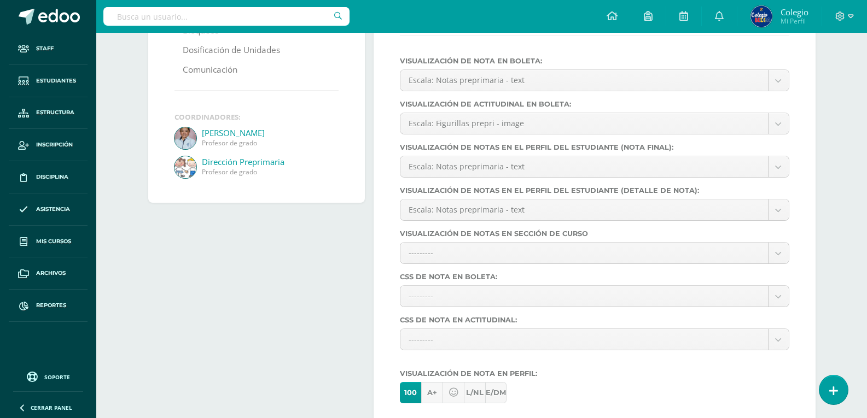
scroll to position [19, 0]
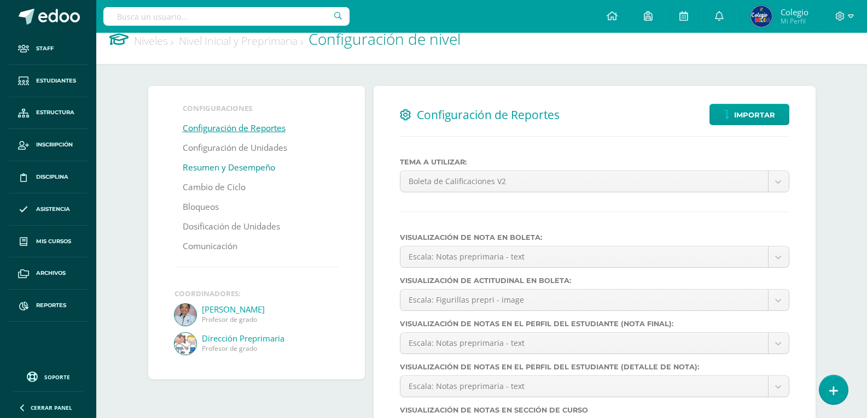
click at [214, 168] on link "Resumen y Desempeño" at bounding box center [229, 168] width 92 height 20
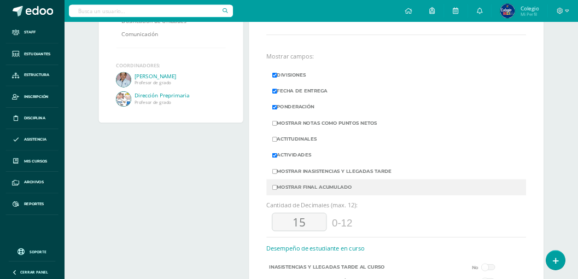
scroll to position [219, 0]
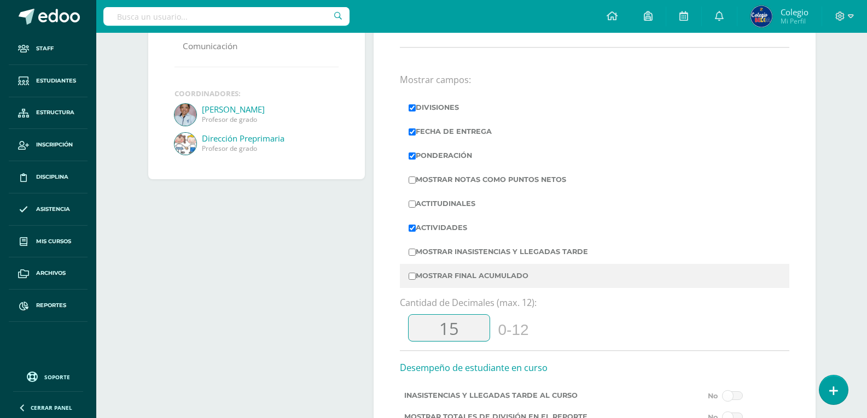
click at [444, 334] on input "15" at bounding box center [448, 328] width 81 height 27
type input "0"
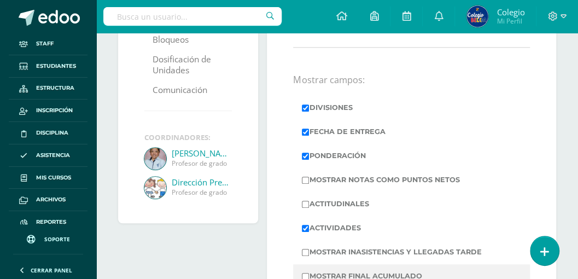
drag, startPoint x: 856, startPoint y: 0, endPoint x: 289, endPoint y: 55, distance: 569.7
click at [289, 55] on div "Resumen y Desempeño Resumen de unidad Tema a Utilizar: Resumen Unidad - Uno Por…" at bounding box center [411, 208] width 289 height 645
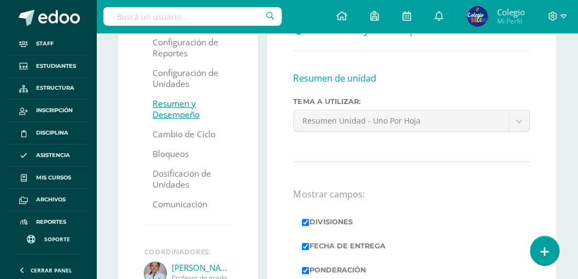
scroll to position [0, 0]
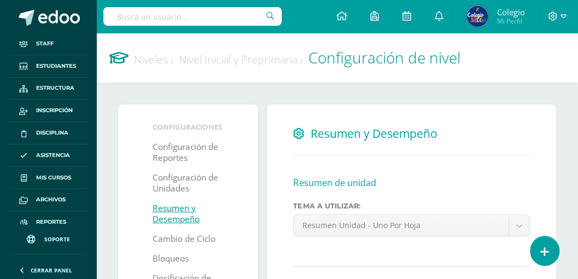
click at [151, 61] on link "Niveles" at bounding box center [153, 59] width 39 height 15
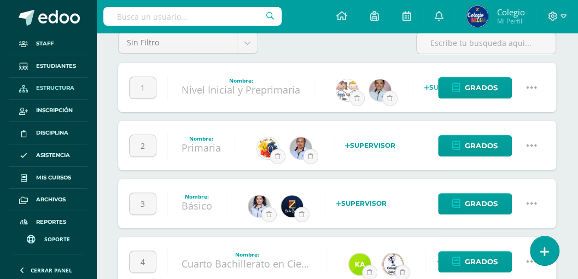
click at [531, 144] on icon at bounding box center [531, 145] width 12 height 12
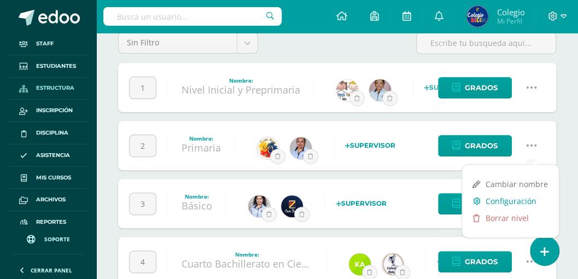
click at [507, 202] on link "Configuración" at bounding box center [510, 200] width 97 height 17
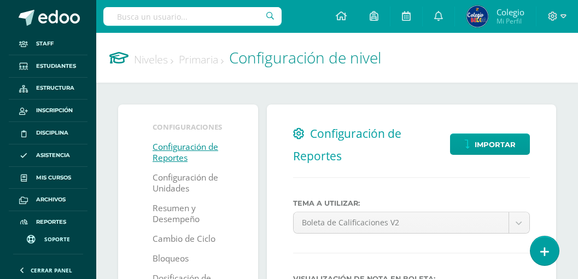
select select
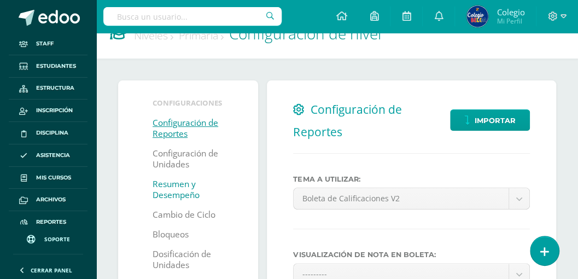
scroll to position [36, 0]
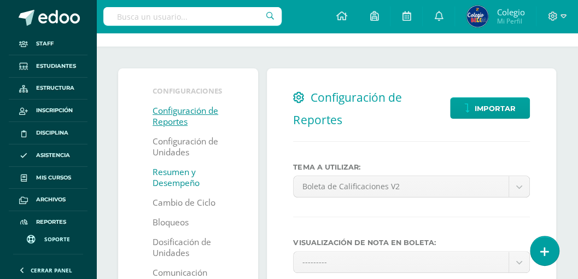
click at [163, 177] on link "Resumen y Desempeño" at bounding box center [188, 177] width 71 height 31
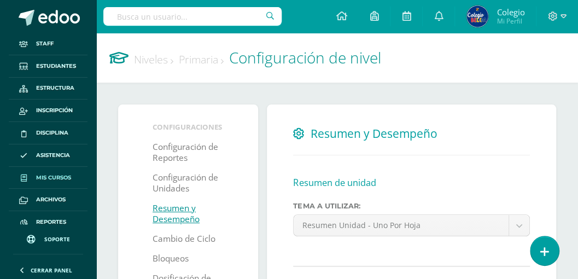
click at [48, 176] on span "Mis cursos" at bounding box center [53, 177] width 35 height 9
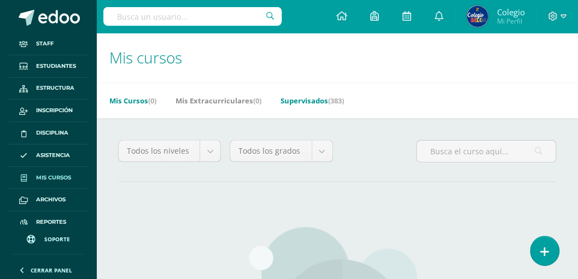
click at [307, 101] on link "Supervisados (383)" at bounding box center [312, 100] width 63 height 17
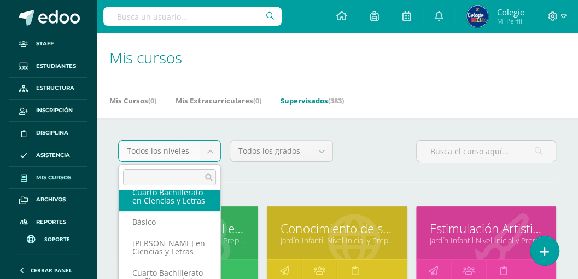
scroll to position [172, 0]
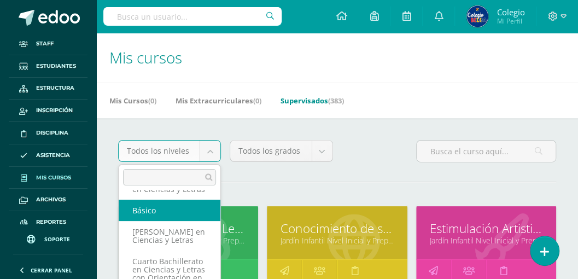
select select "30"
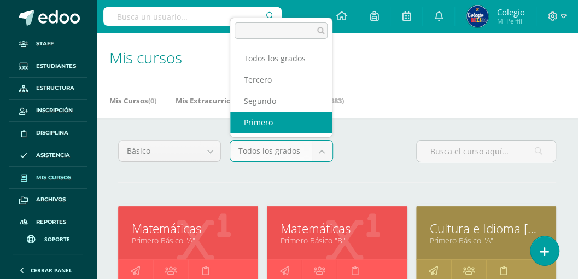
select select "92"
